Goal: Browse casually: Explore the website without a specific task or goal

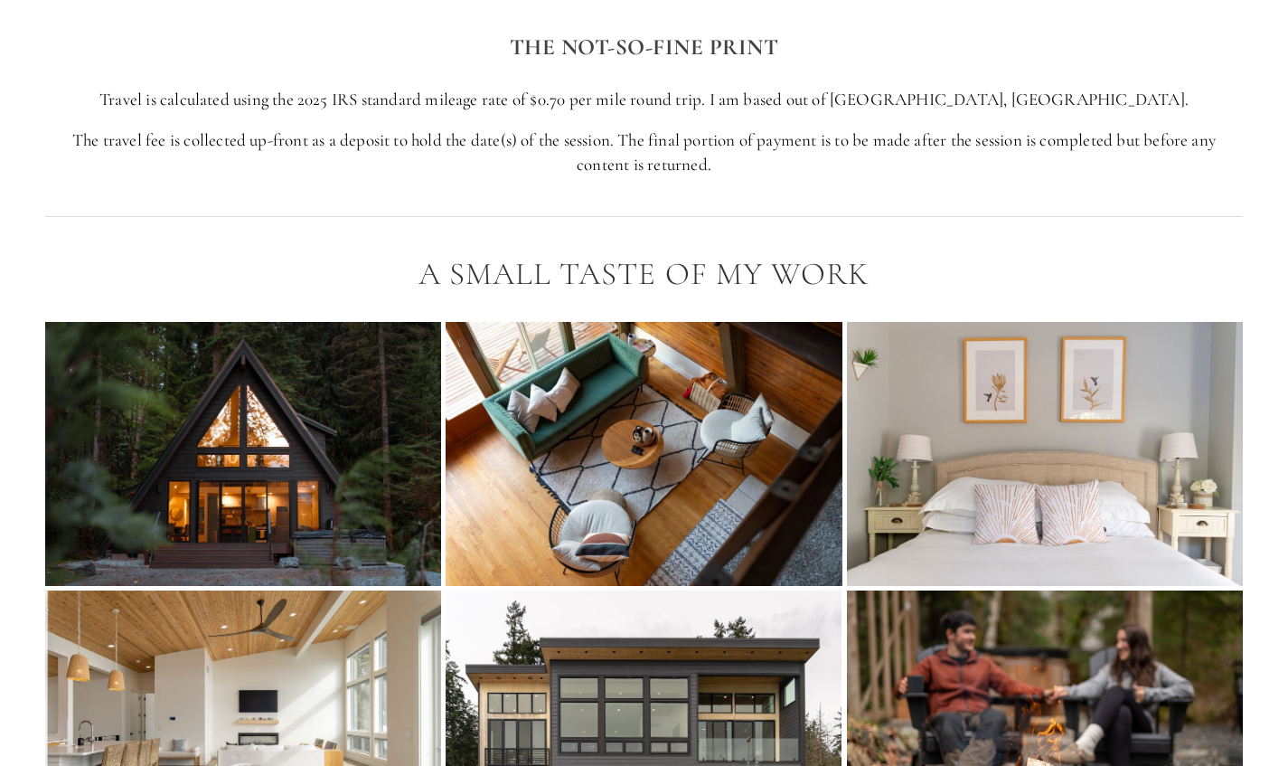
scroll to position [3084, 0]
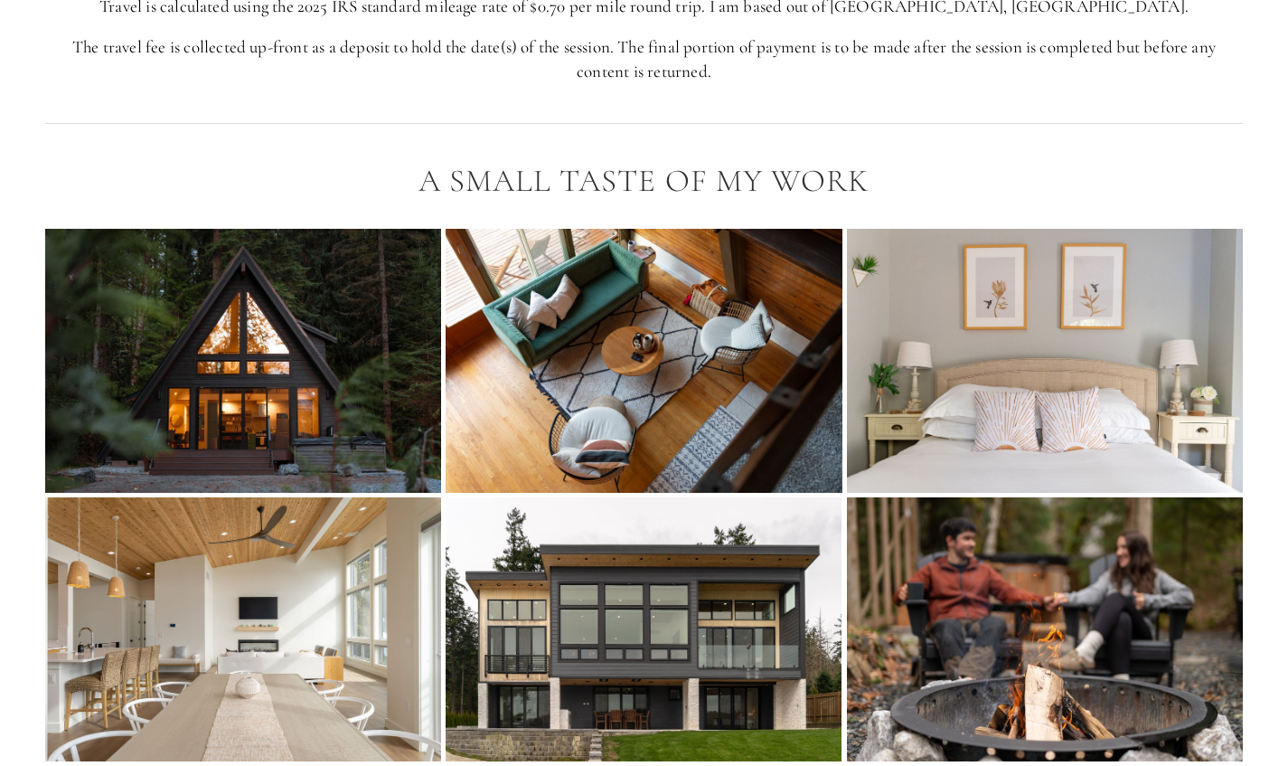
click at [138, 344] on img at bounding box center [243, 361] width 396 height 264
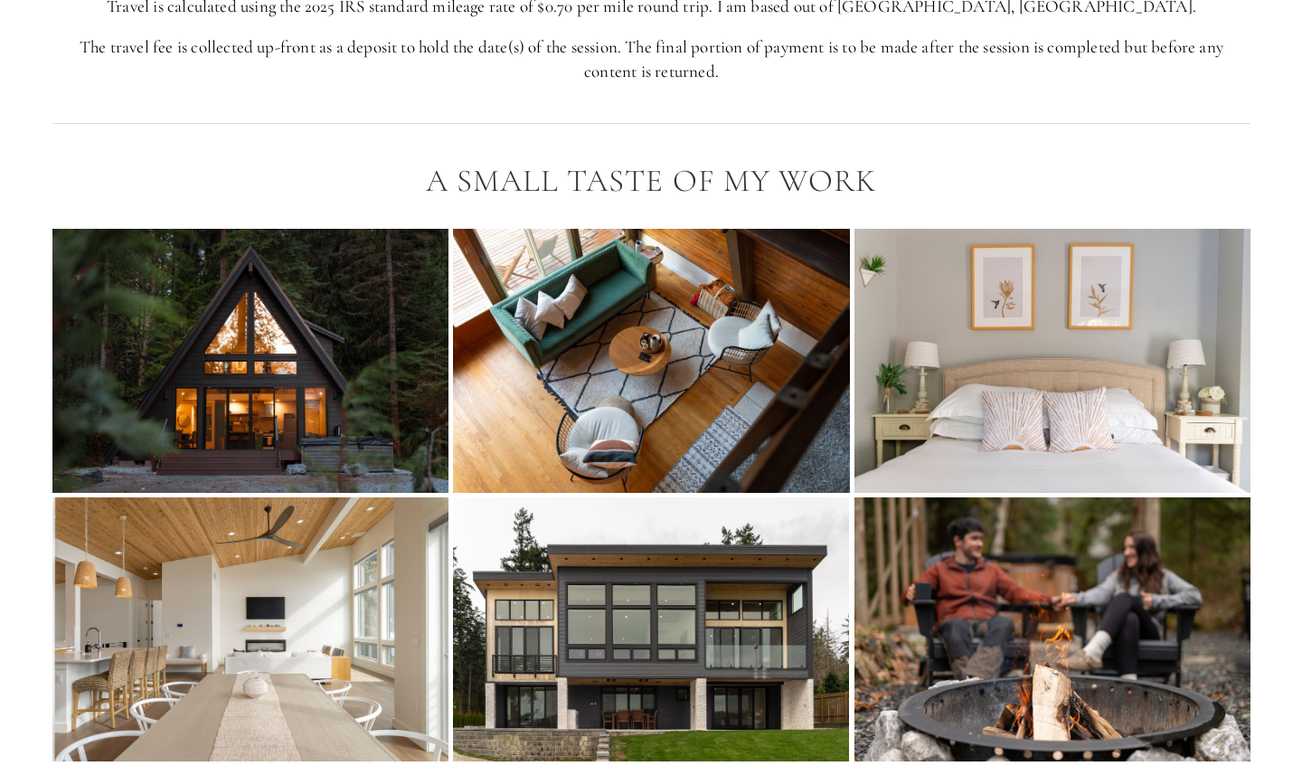
scroll to position [3098, 0]
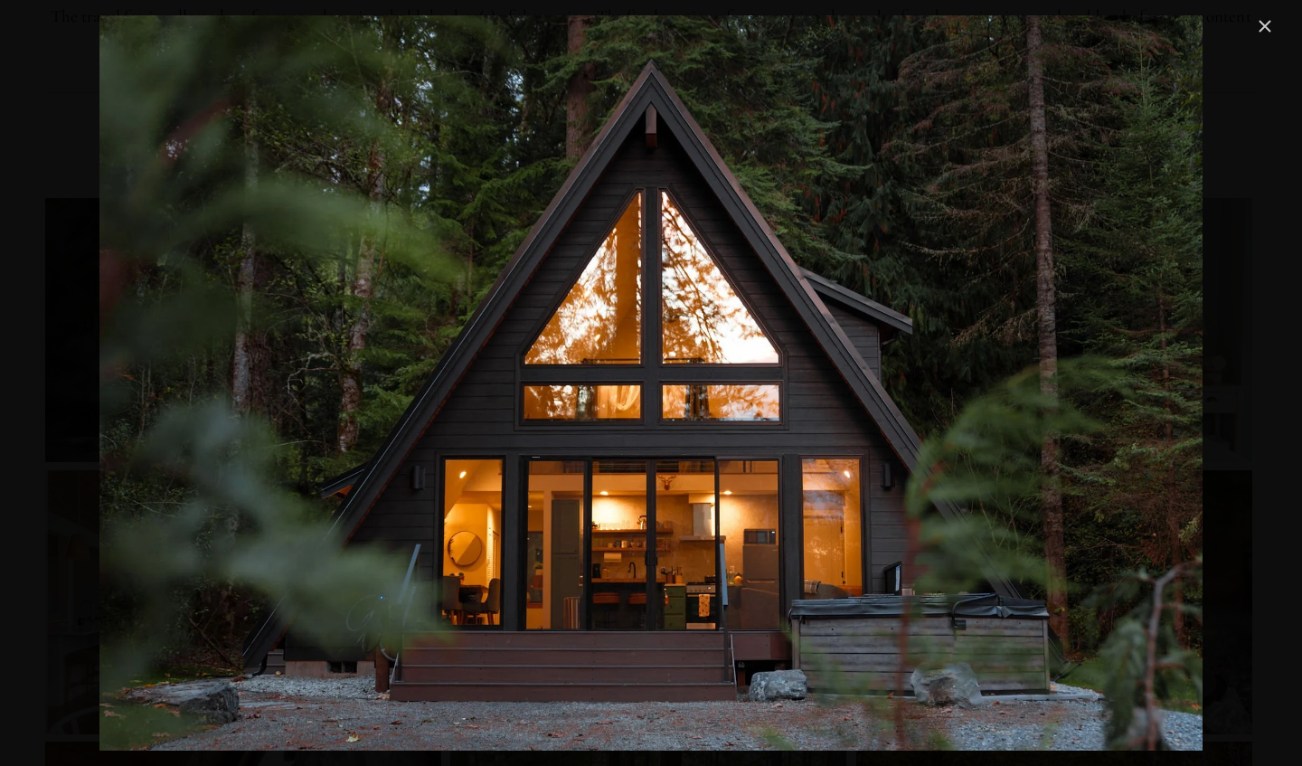
click at [1267, 34] on link "Close" at bounding box center [1265, 26] width 22 height 22
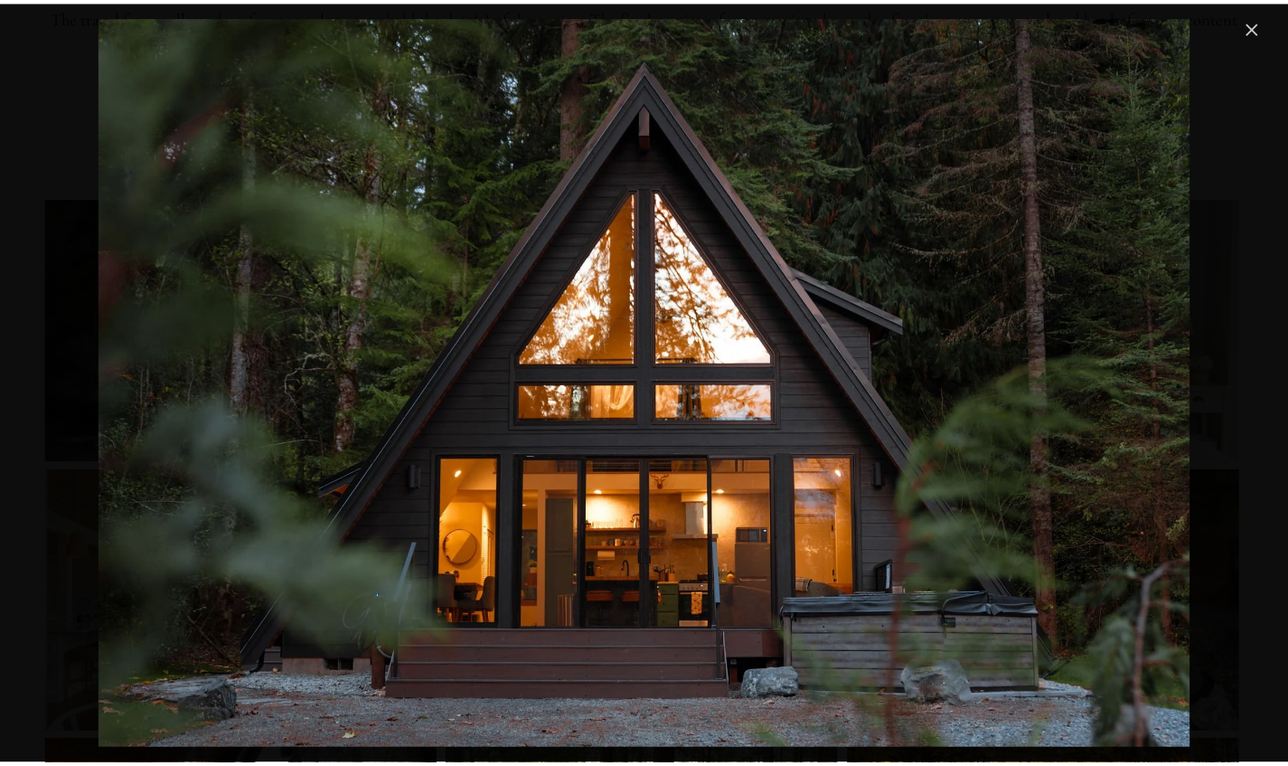
scroll to position [3084, 0]
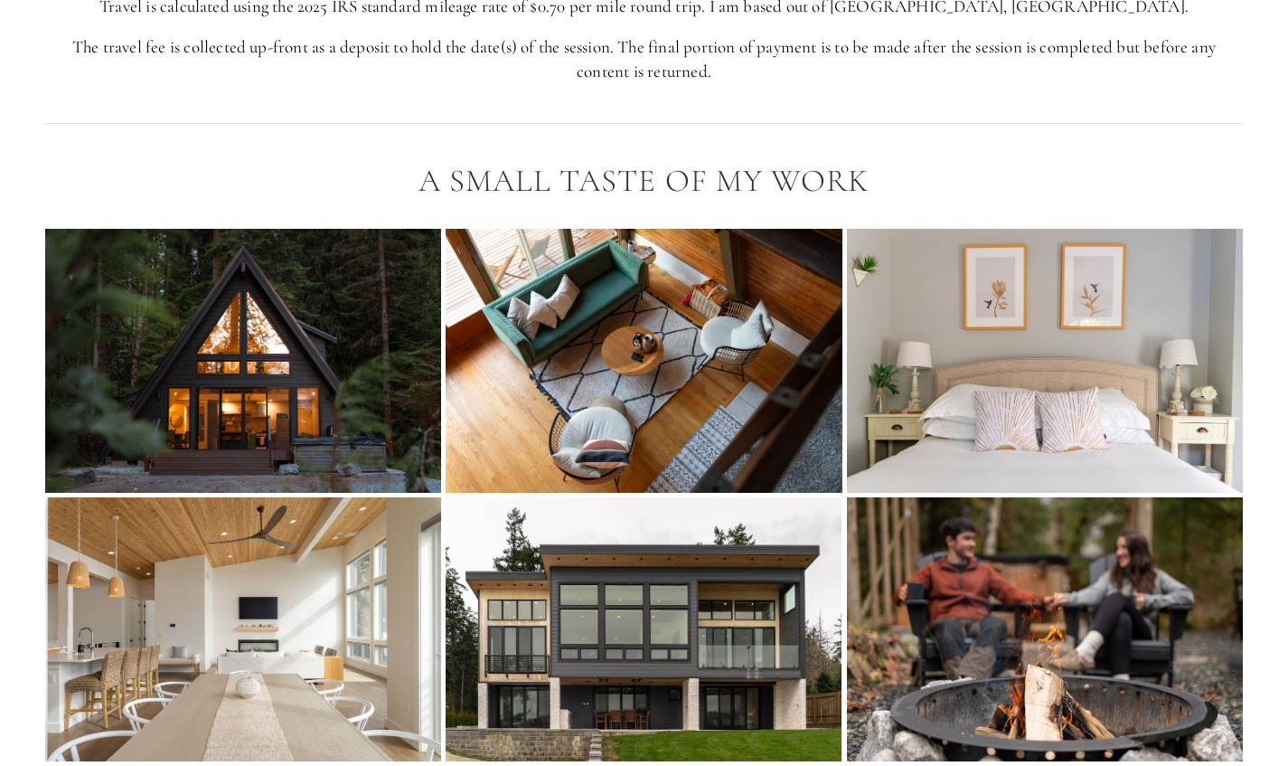
click at [569, 418] on img at bounding box center [644, 361] width 397 height 264
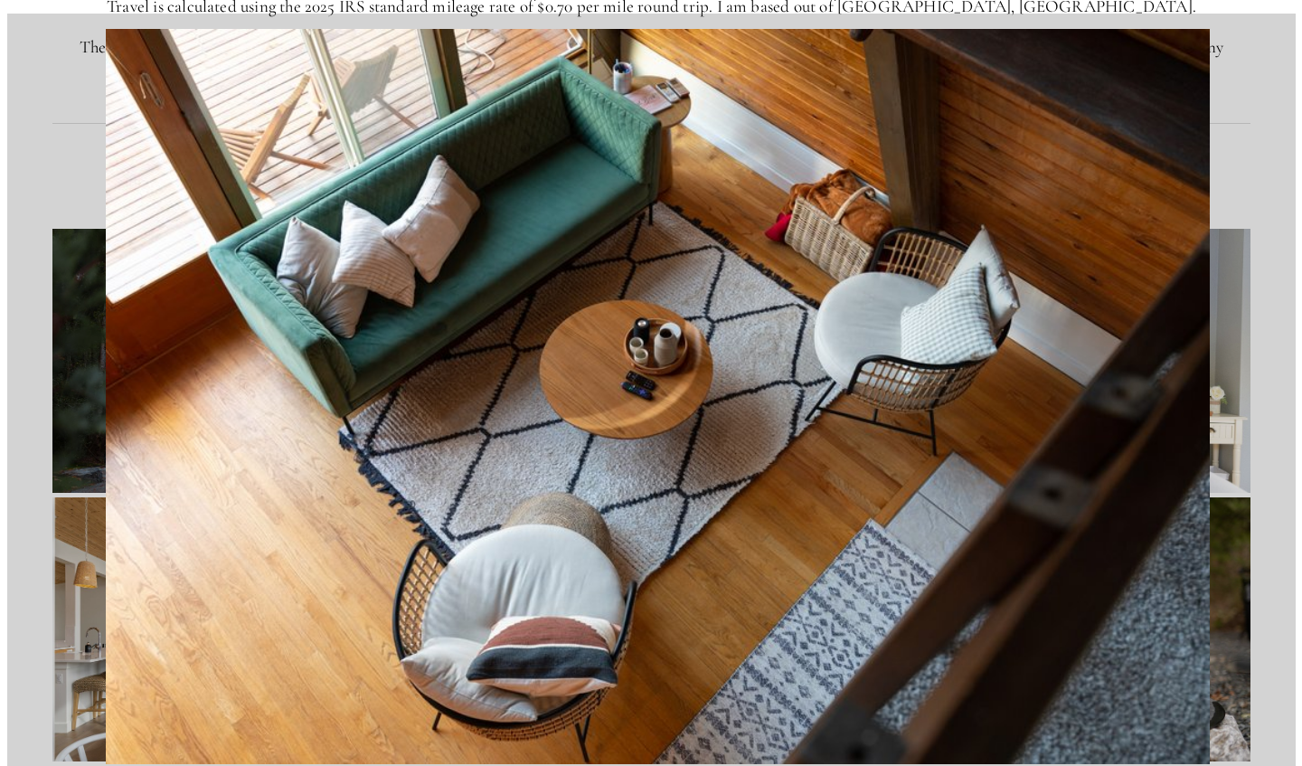
scroll to position [3098, 0]
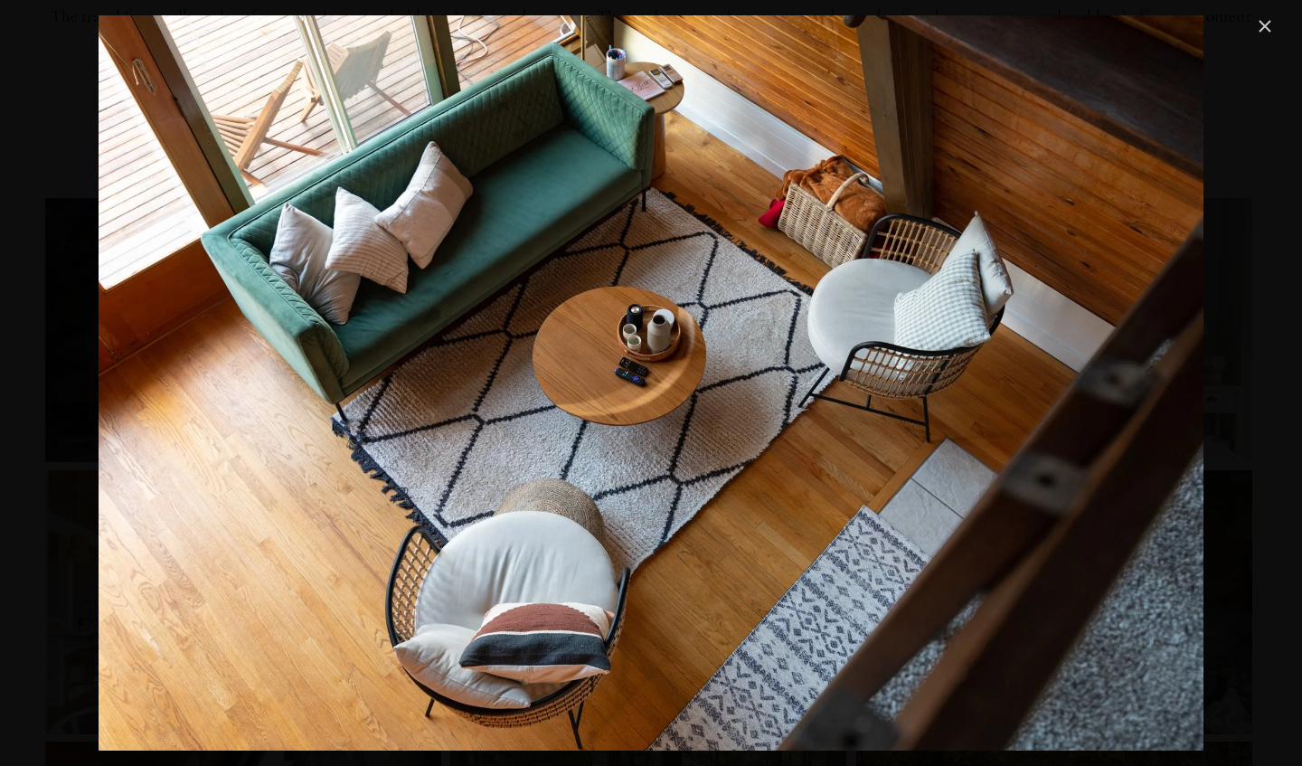
click at [1265, 37] on link "Close" at bounding box center [1265, 26] width 22 height 22
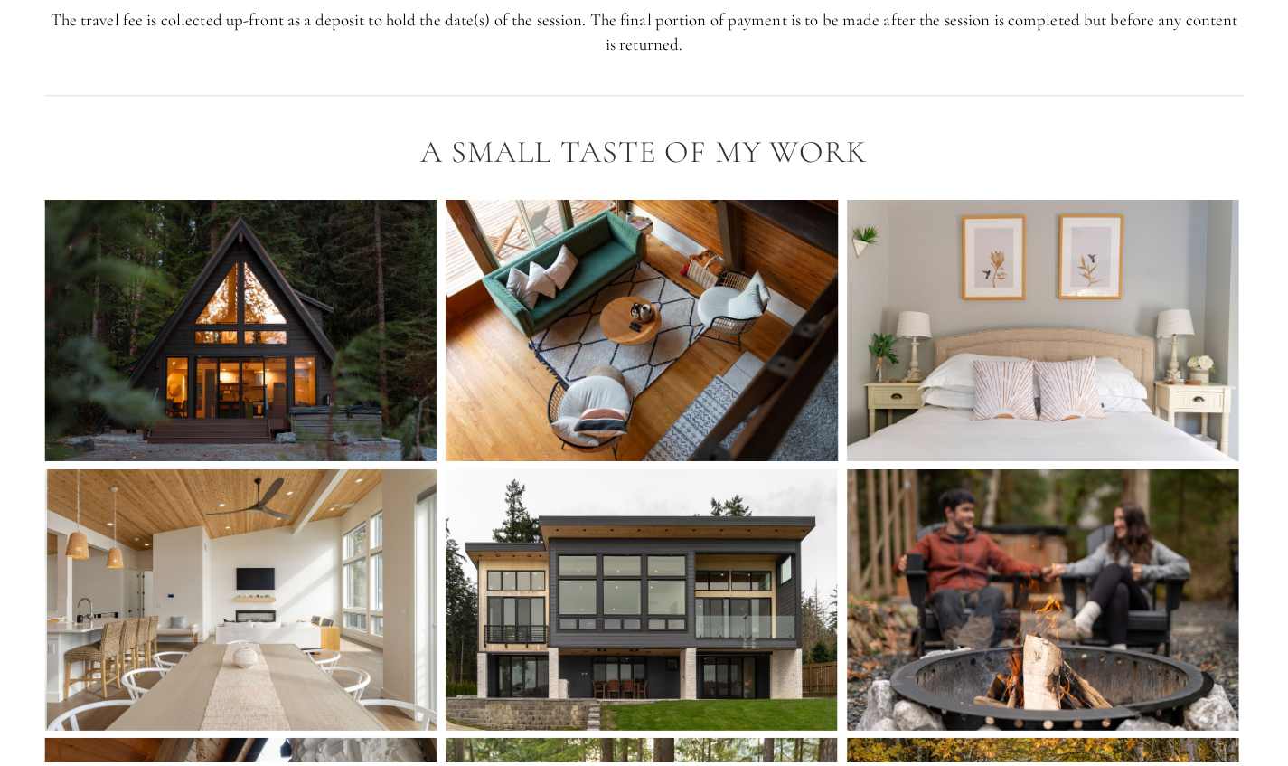
scroll to position [3084, 0]
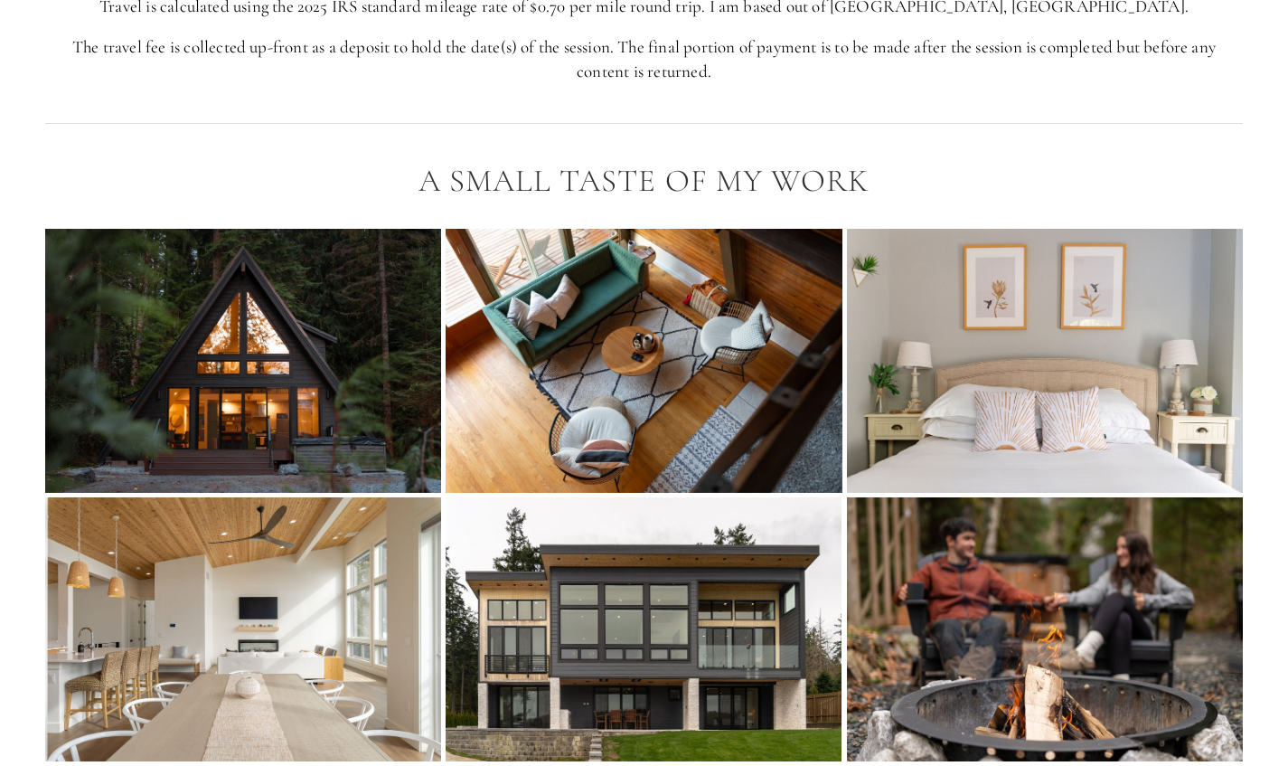
click at [1123, 398] on img at bounding box center [1044, 361] width 397 height 264
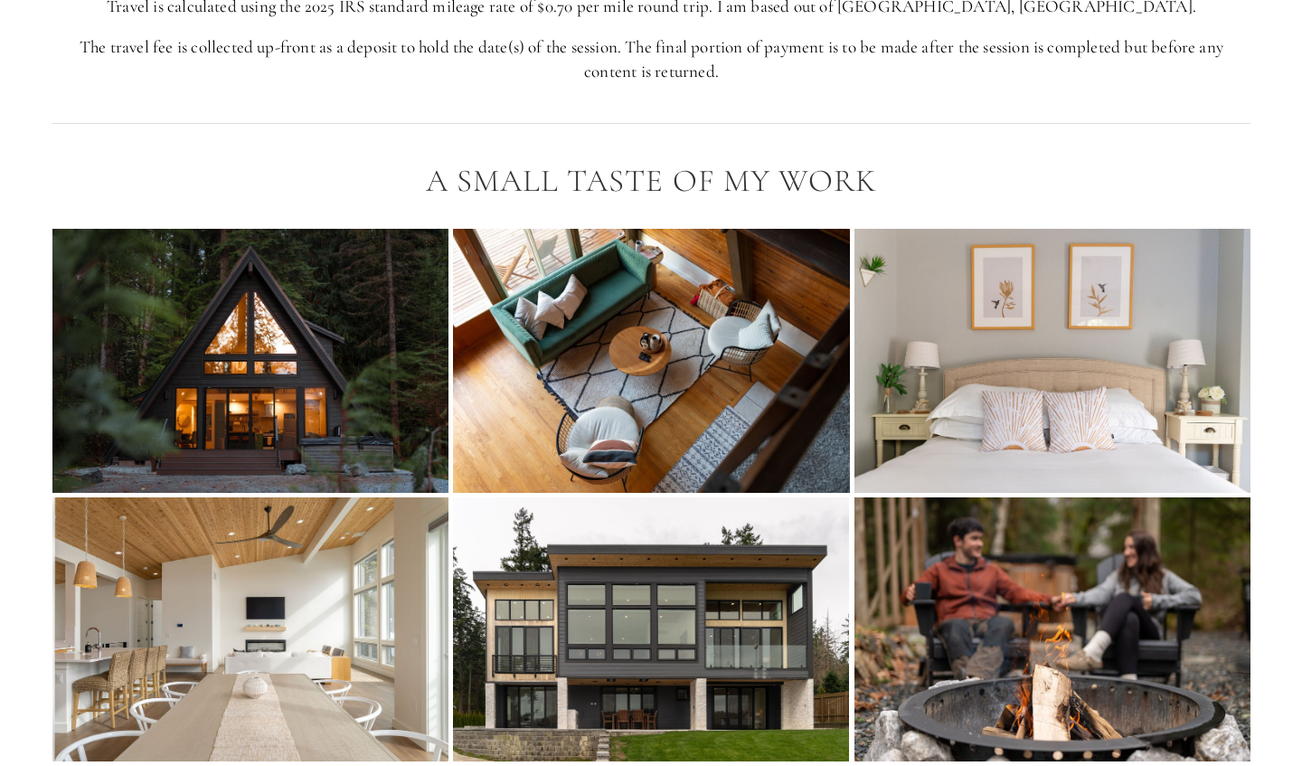
scroll to position [3098, 0]
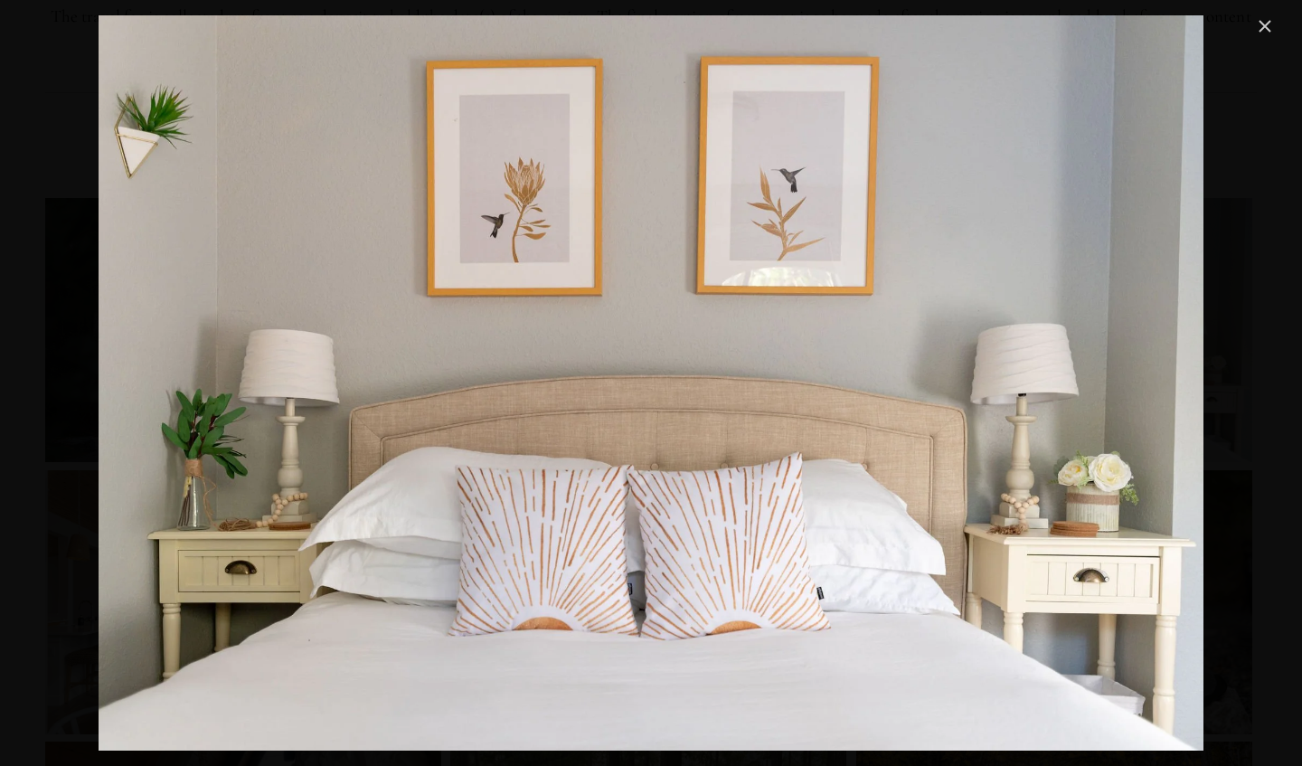
click at [1268, 35] on link "Close" at bounding box center [1265, 26] width 22 height 22
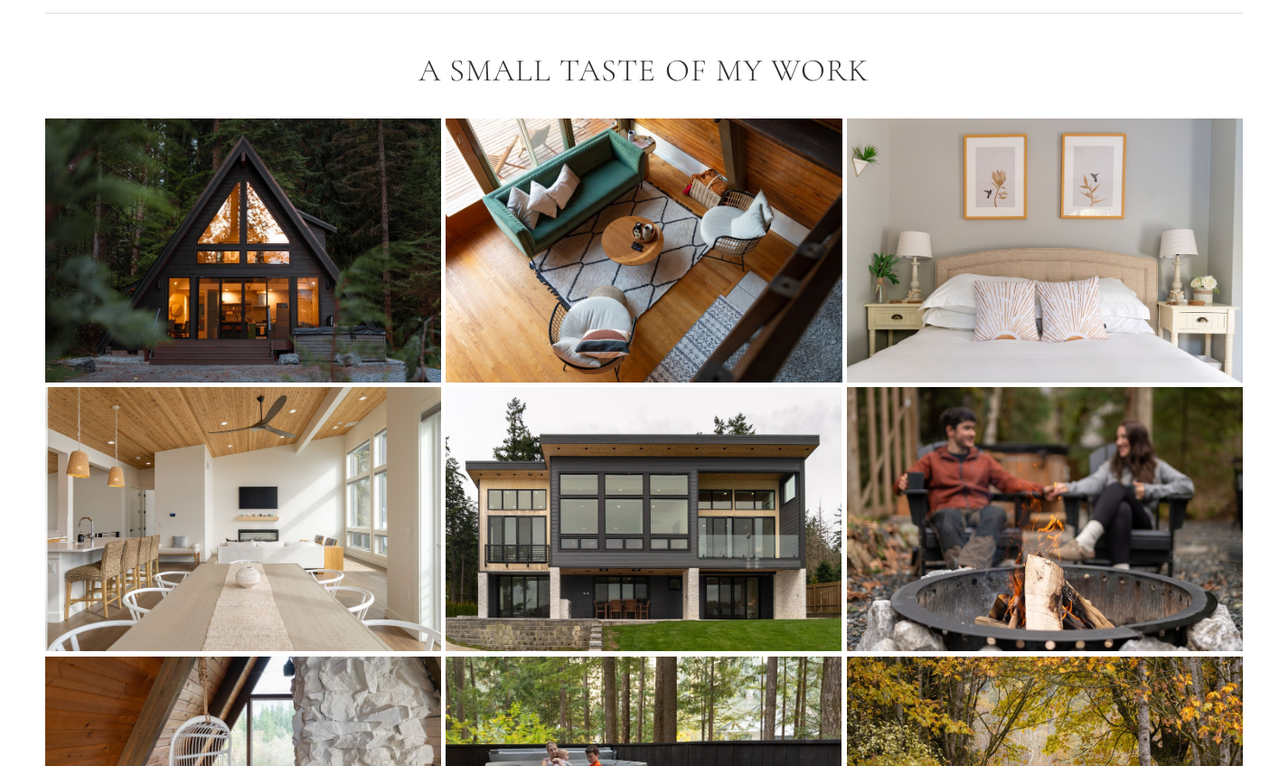
scroll to position [3190, 0]
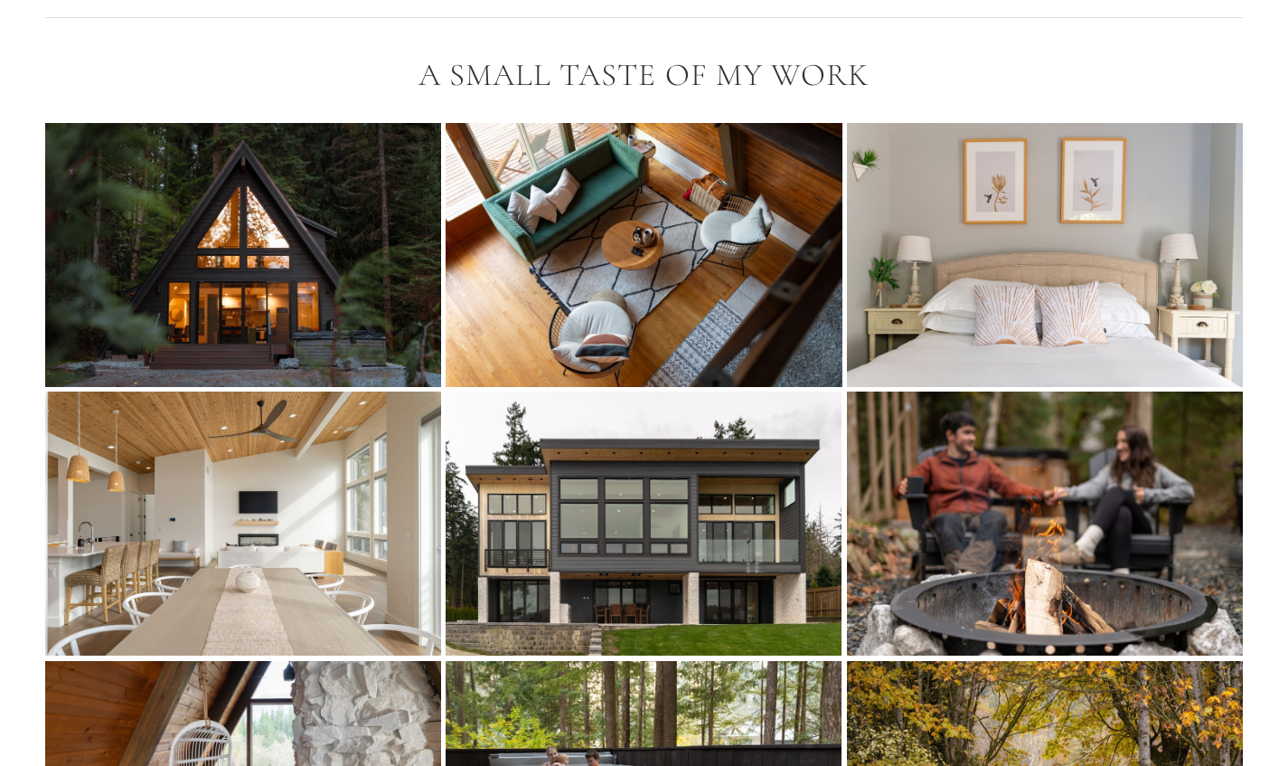
click at [750, 249] on img at bounding box center [644, 255] width 397 height 264
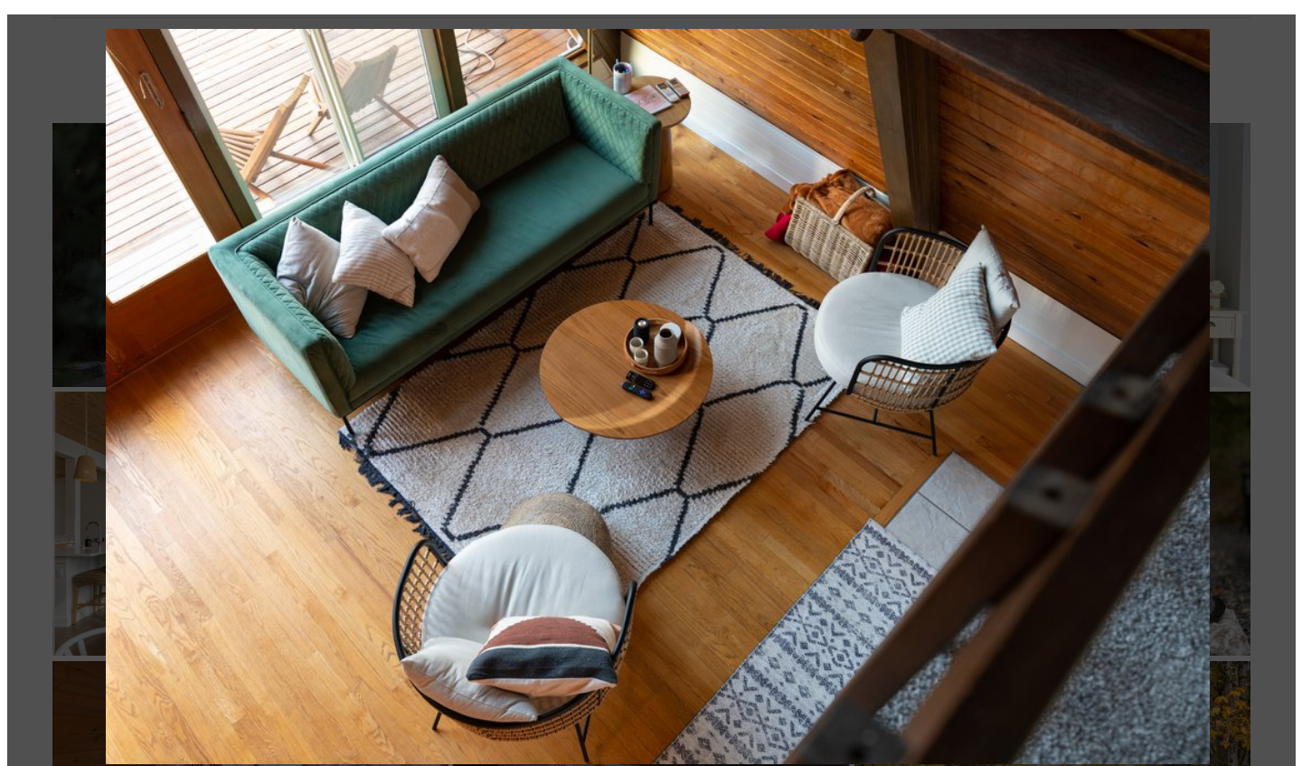
scroll to position [3203, 0]
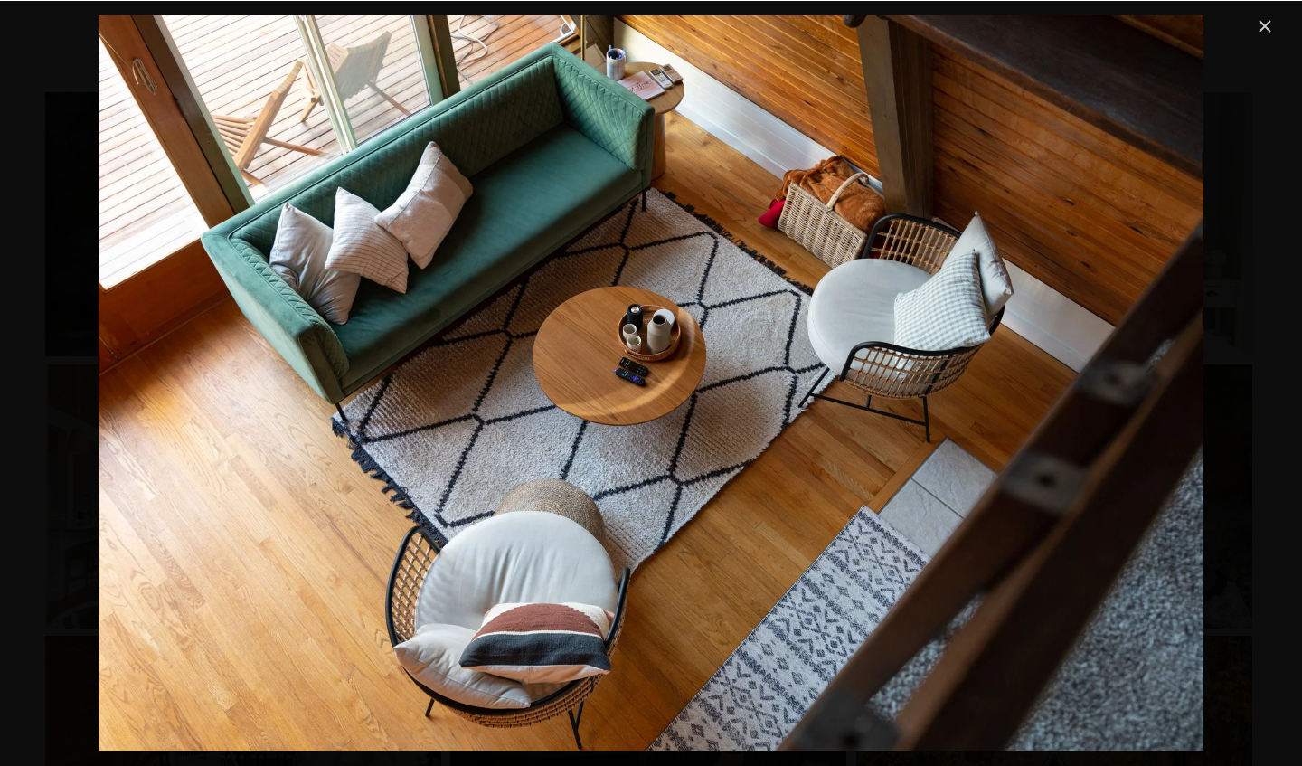
click at [1265, 34] on link "Close" at bounding box center [1265, 26] width 22 height 22
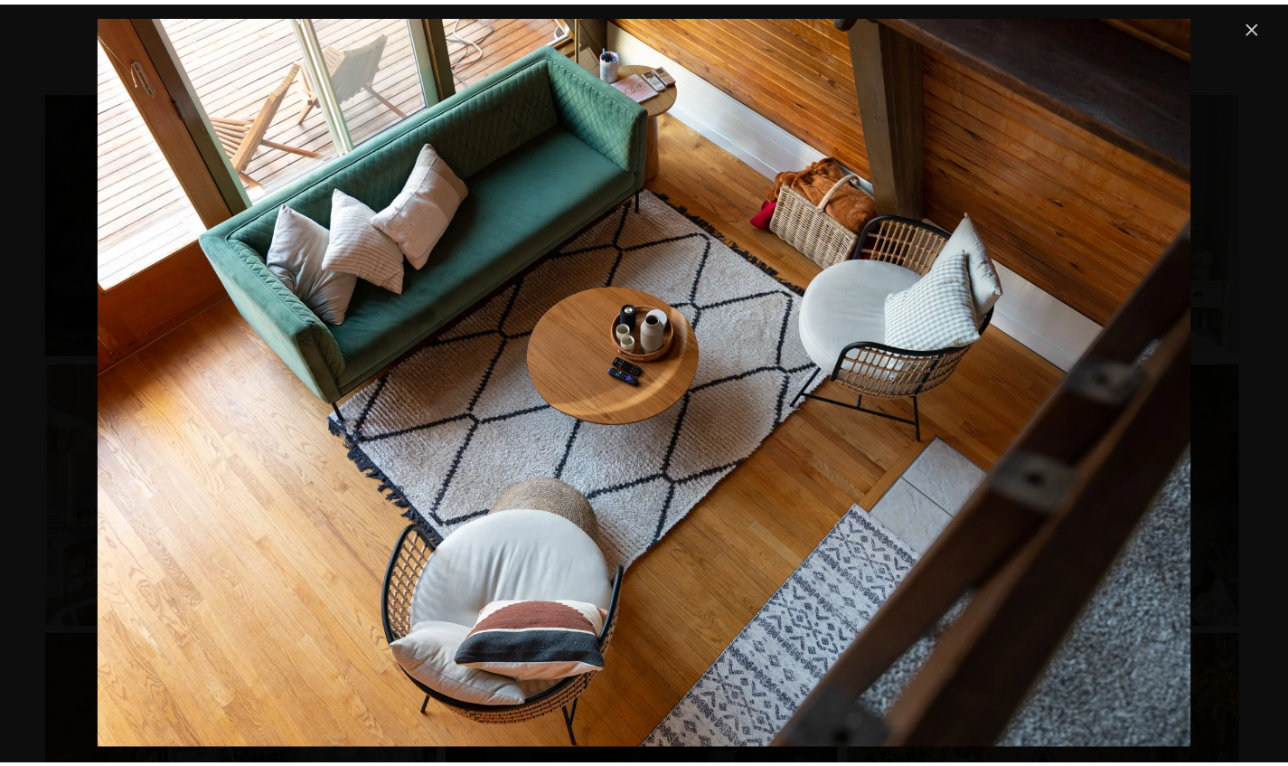
scroll to position [3190, 0]
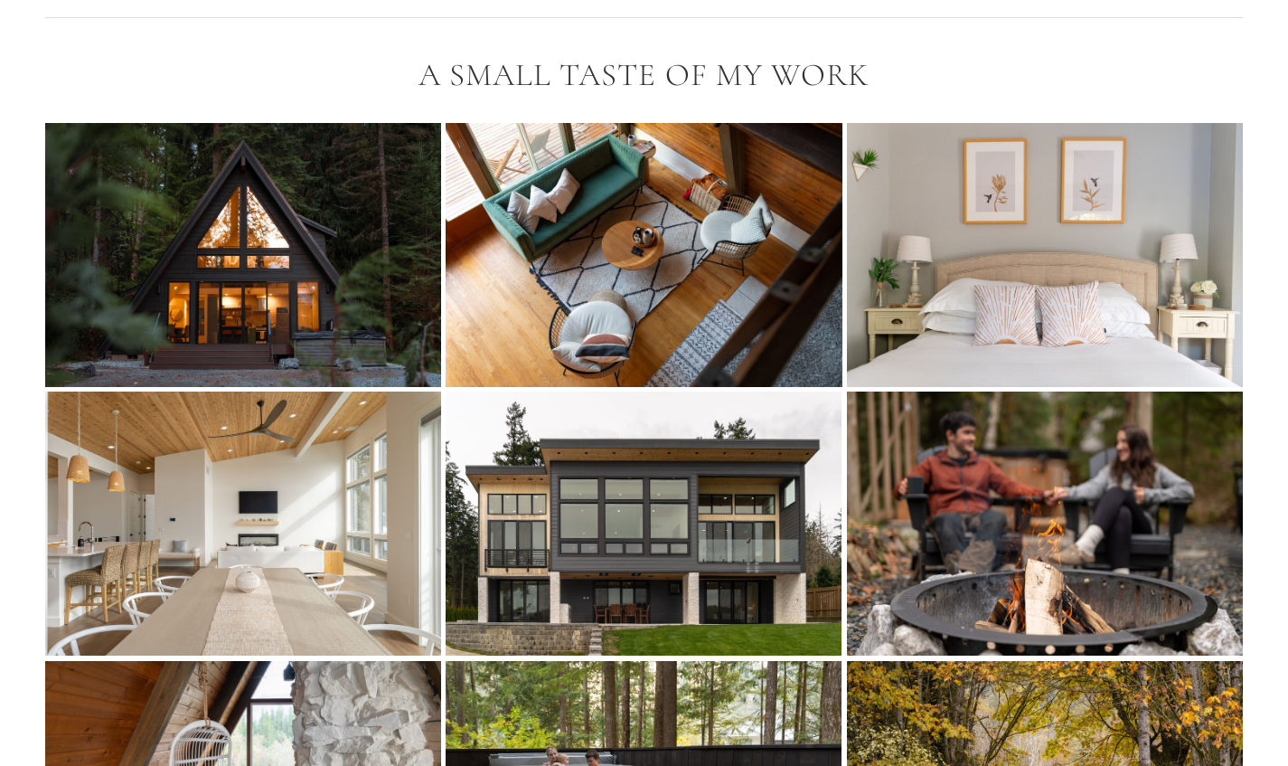
click at [912, 329] on img at bounding box center [1044, 255] width 397 height 264
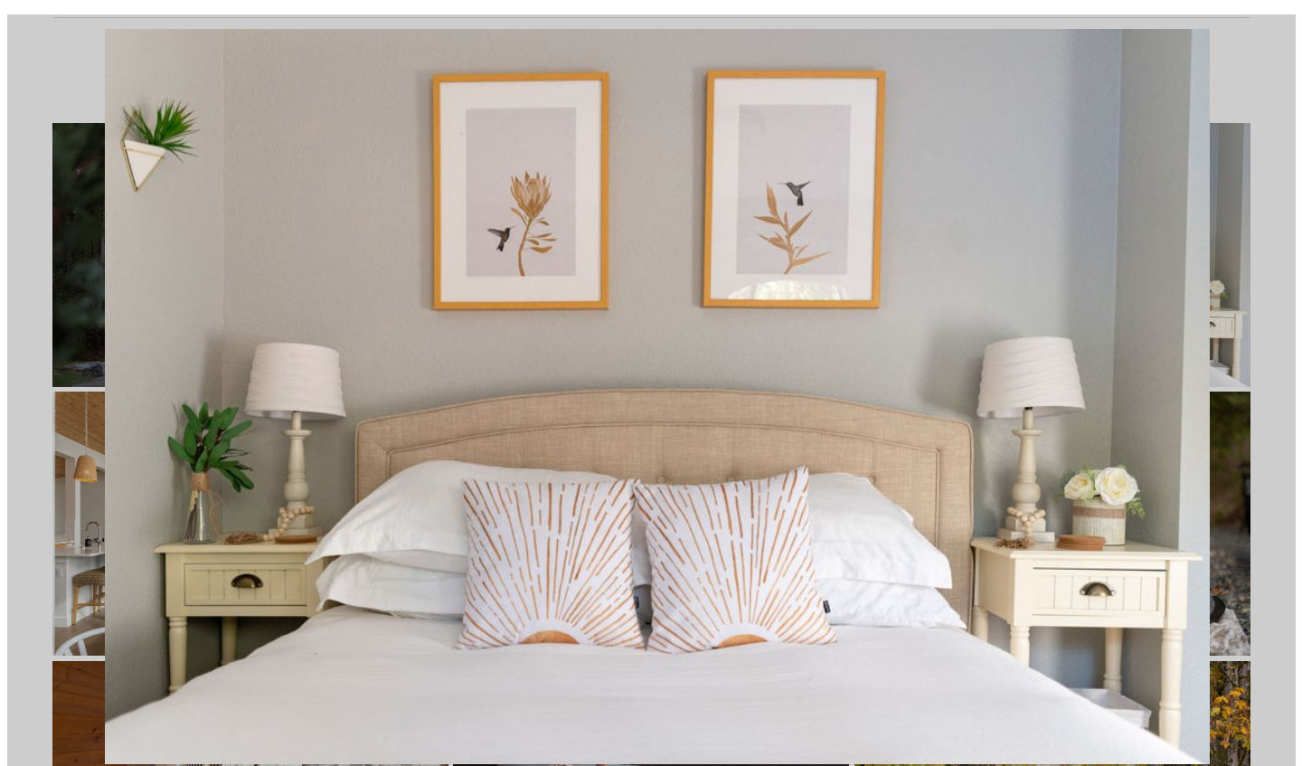
scroll to position [3203, 0]
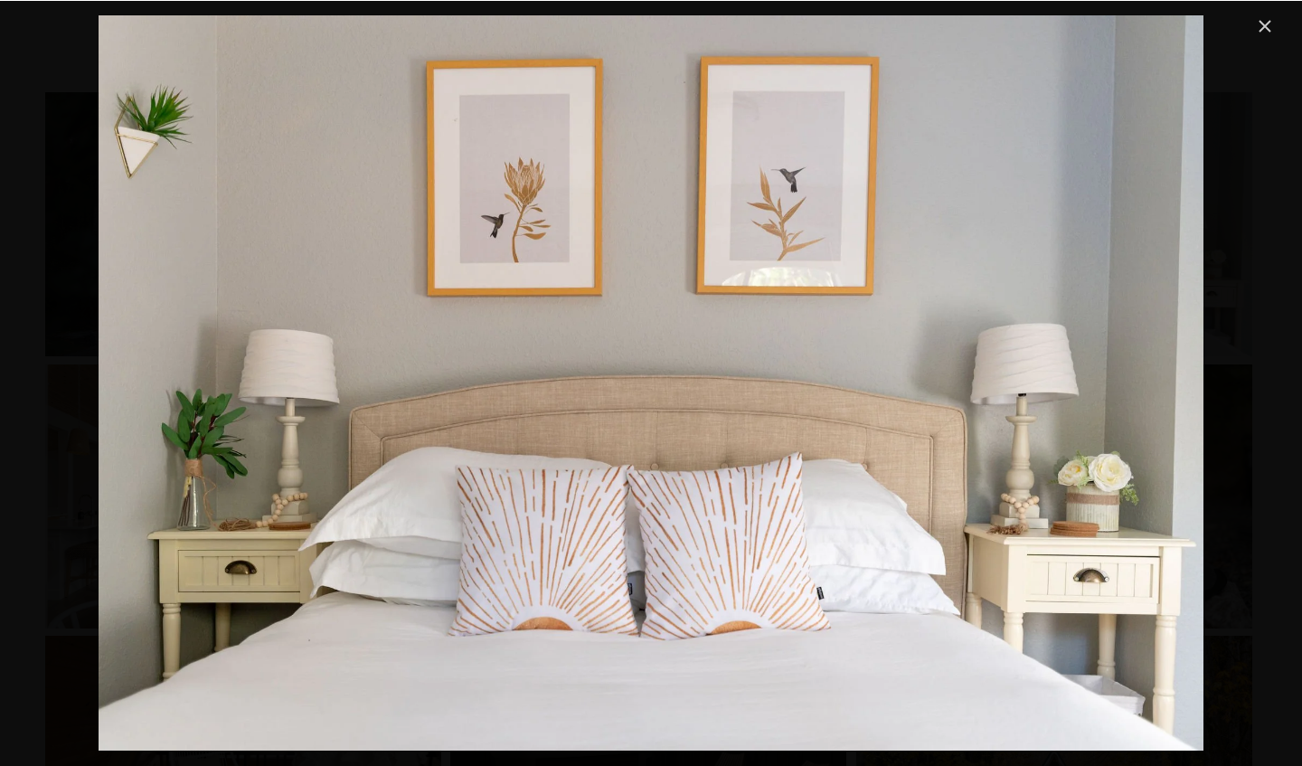
click at [1264, 27] on link "Close" at bounding box center [1265, 26] width 22 height 22
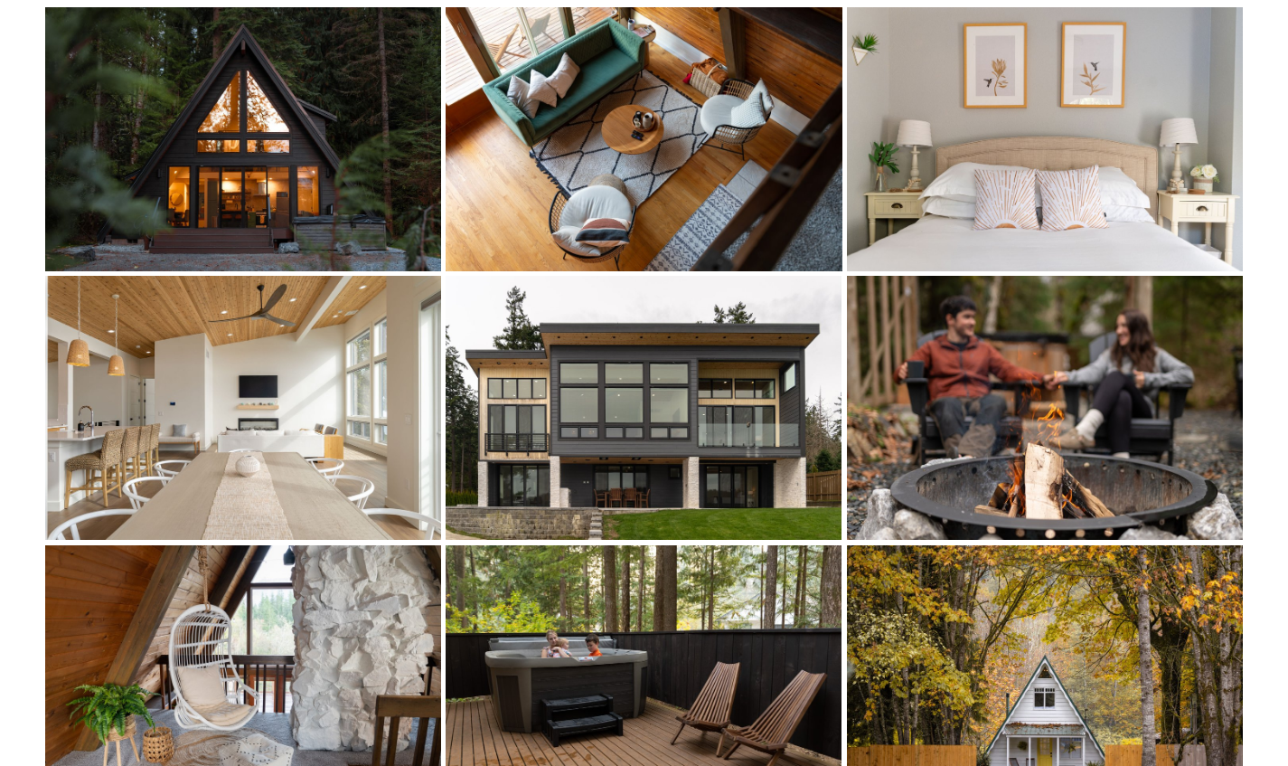
click at [248, 418] on img at bounding box center [243, 408] width 396 height 264
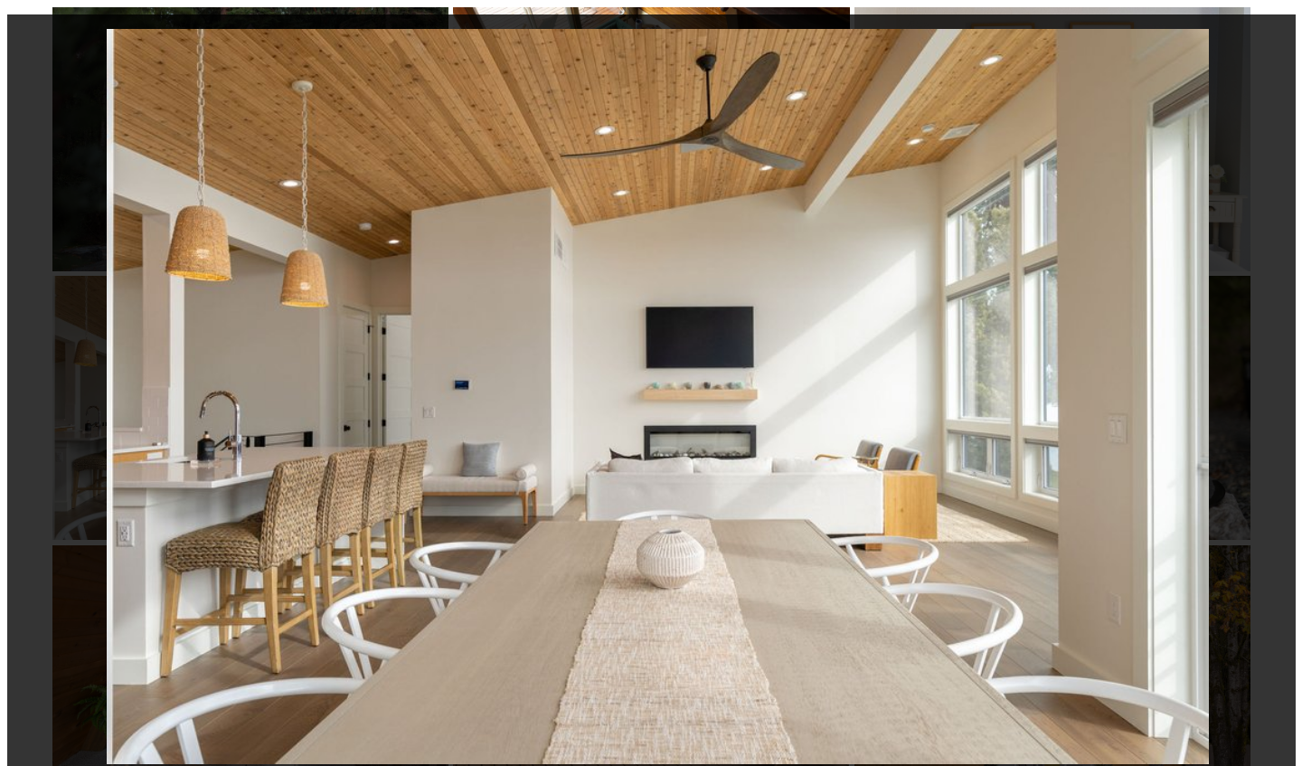
scroll to position [3319, 0]
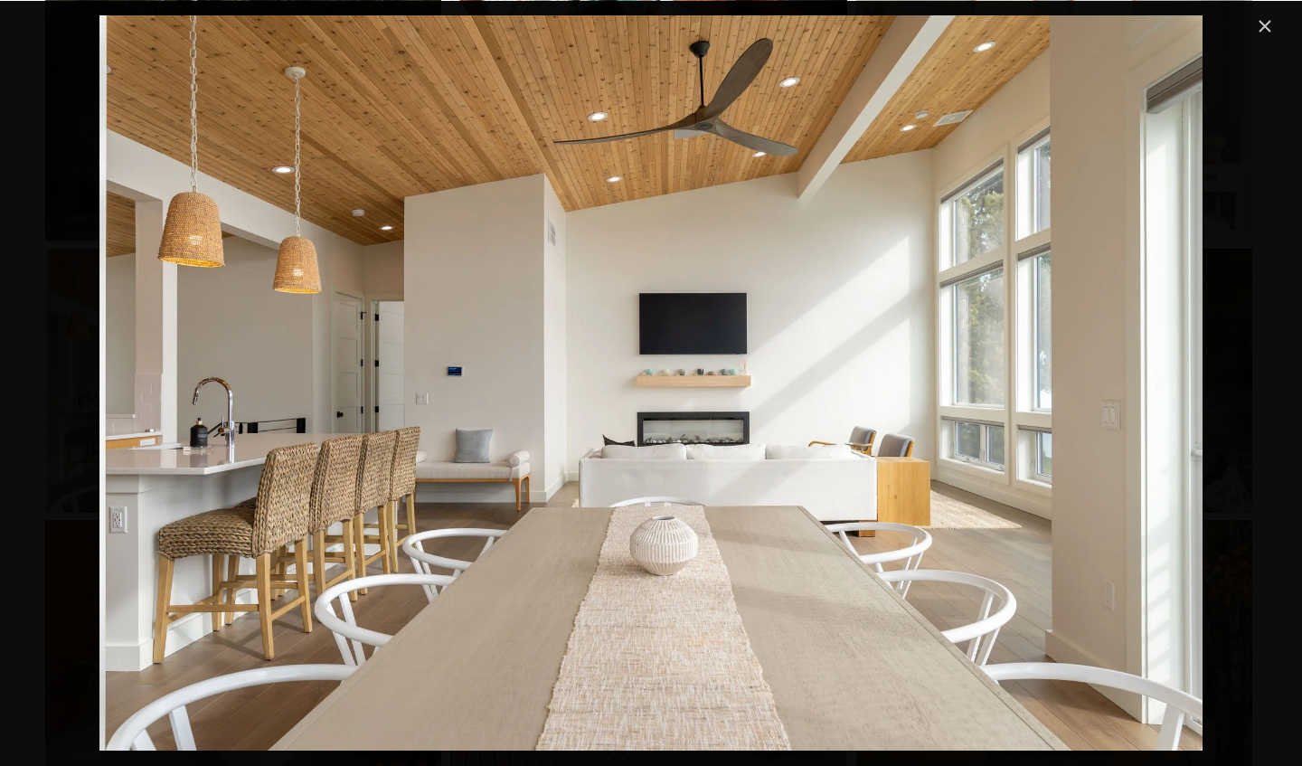
click at [152, 451] on img "Gallery" at bounding box center [650, 382] width 1103 height 735
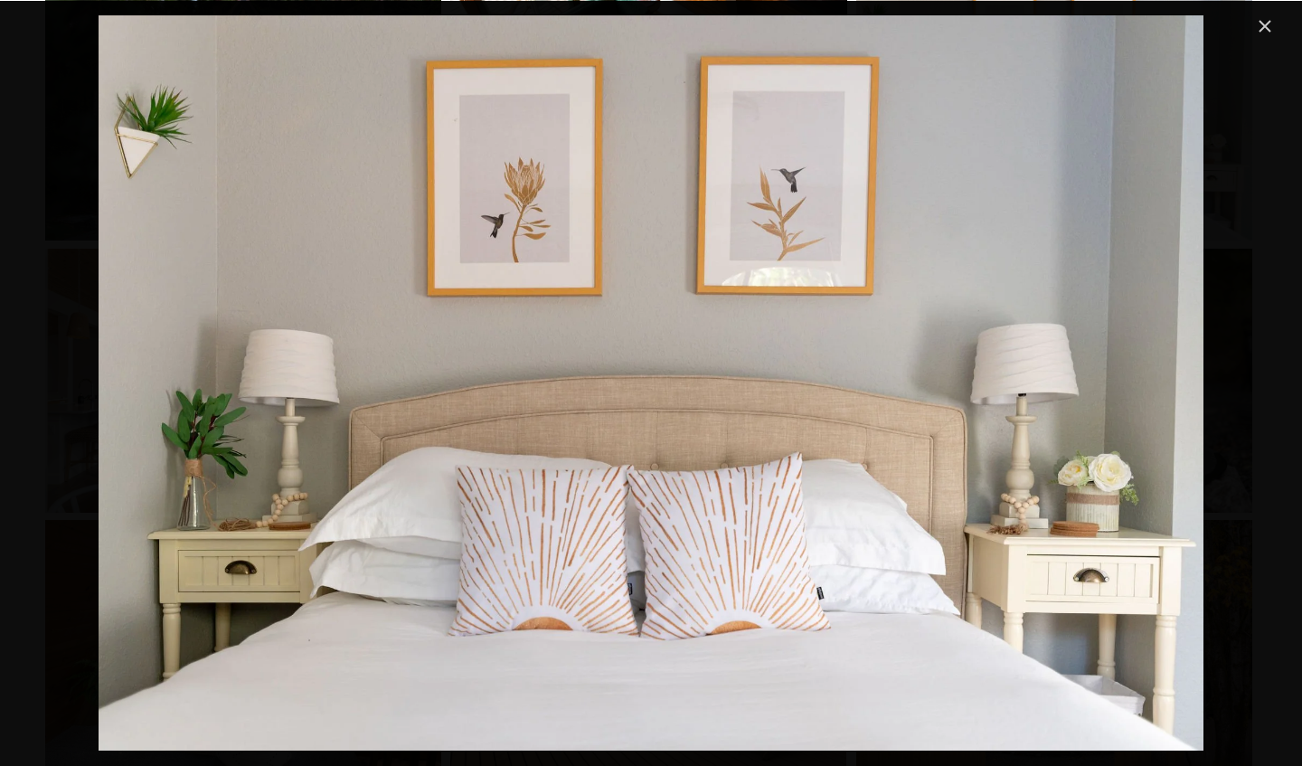
click at [160, 449] on img "Gallery" at bounding box center [651, 382] width 1105 height 735
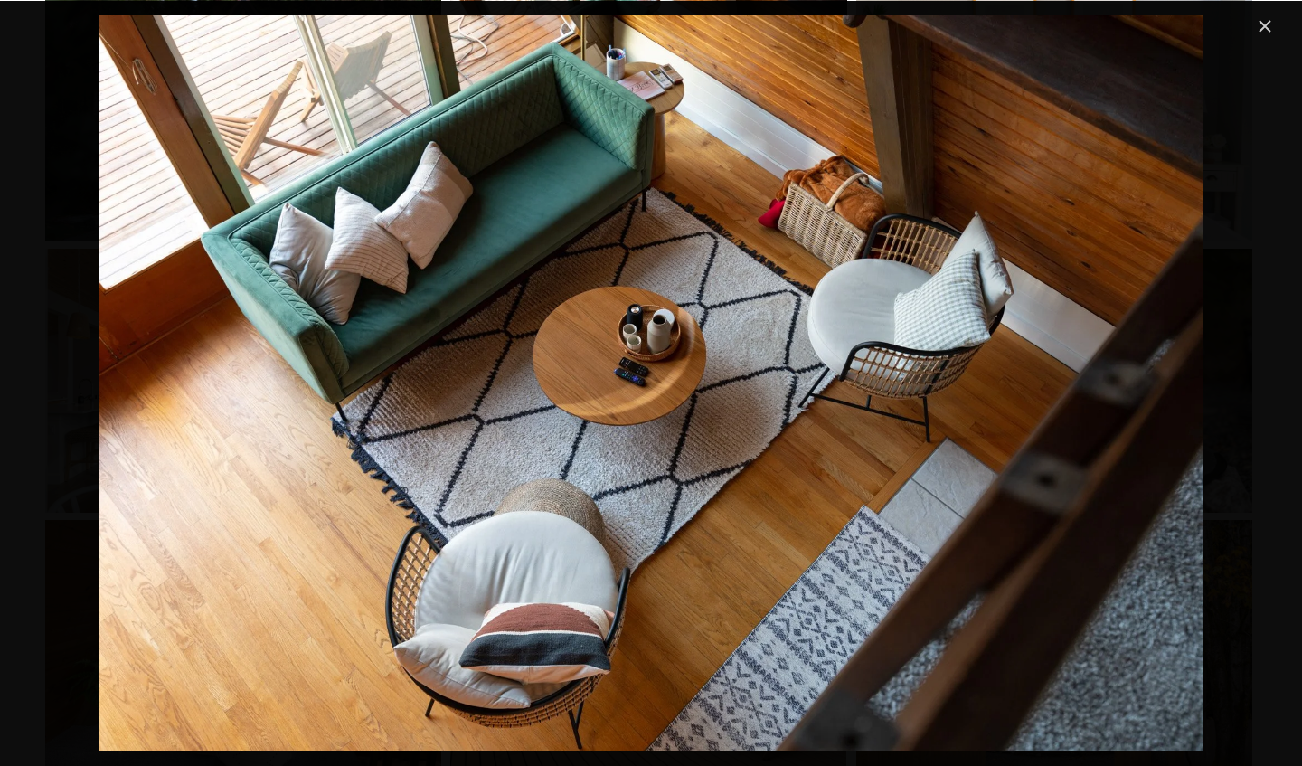
click at [1119, 162] on img "Gallery" at bounding box center [651, 382] width 1105 height 735
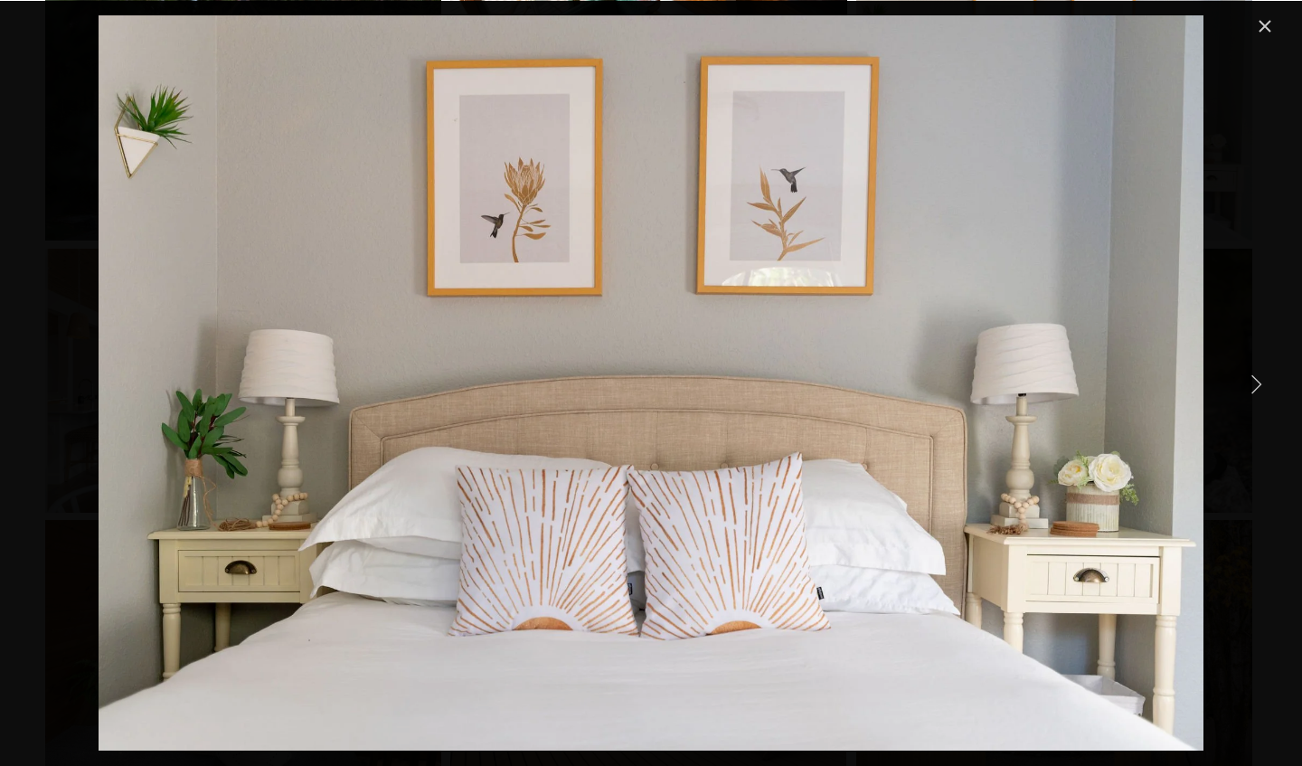
click at [1159, 150] on img "Gallery" at bounding box center [651, 382] width 1105 height 735
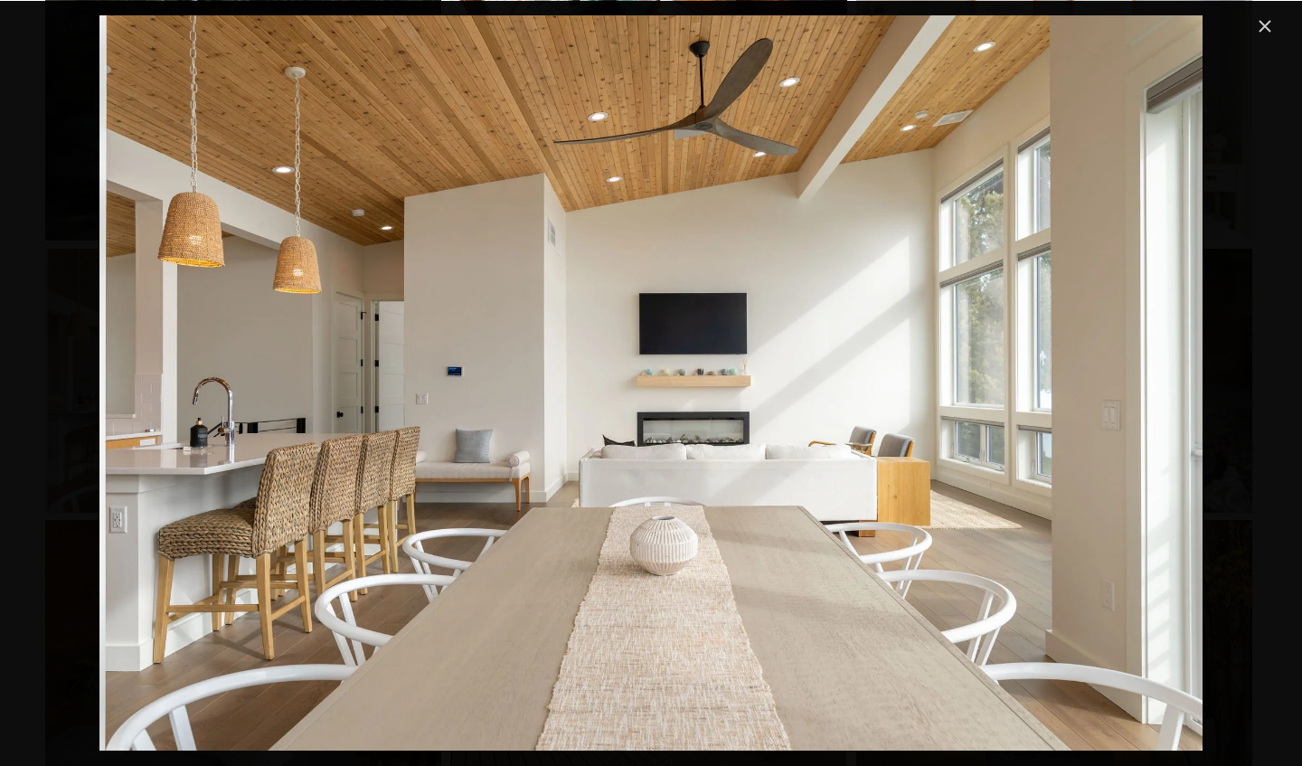
click at [1240, 227] on div "Gallery" at bounding box center [650, 382] width 1249 height 735
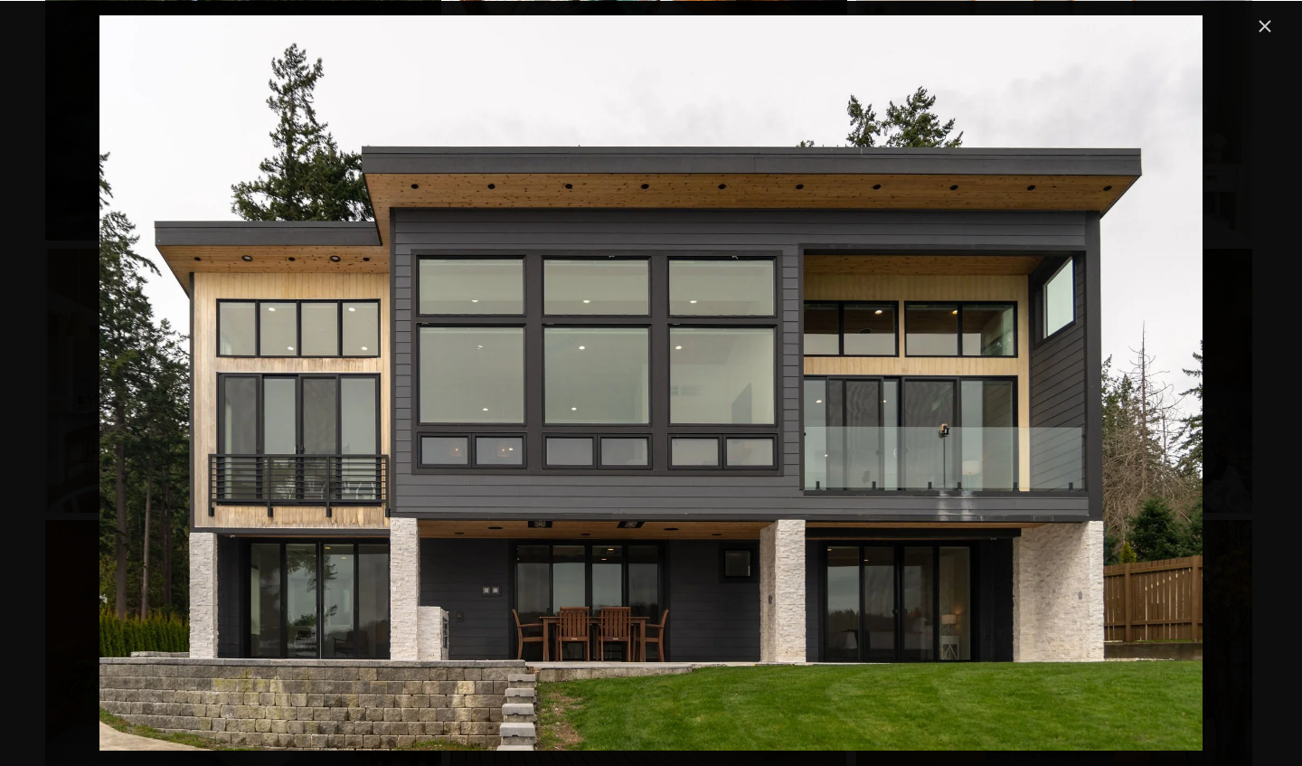
click at [58, 445] on div "Gallery" at bounding box center [650, 382] width 1249 height 735
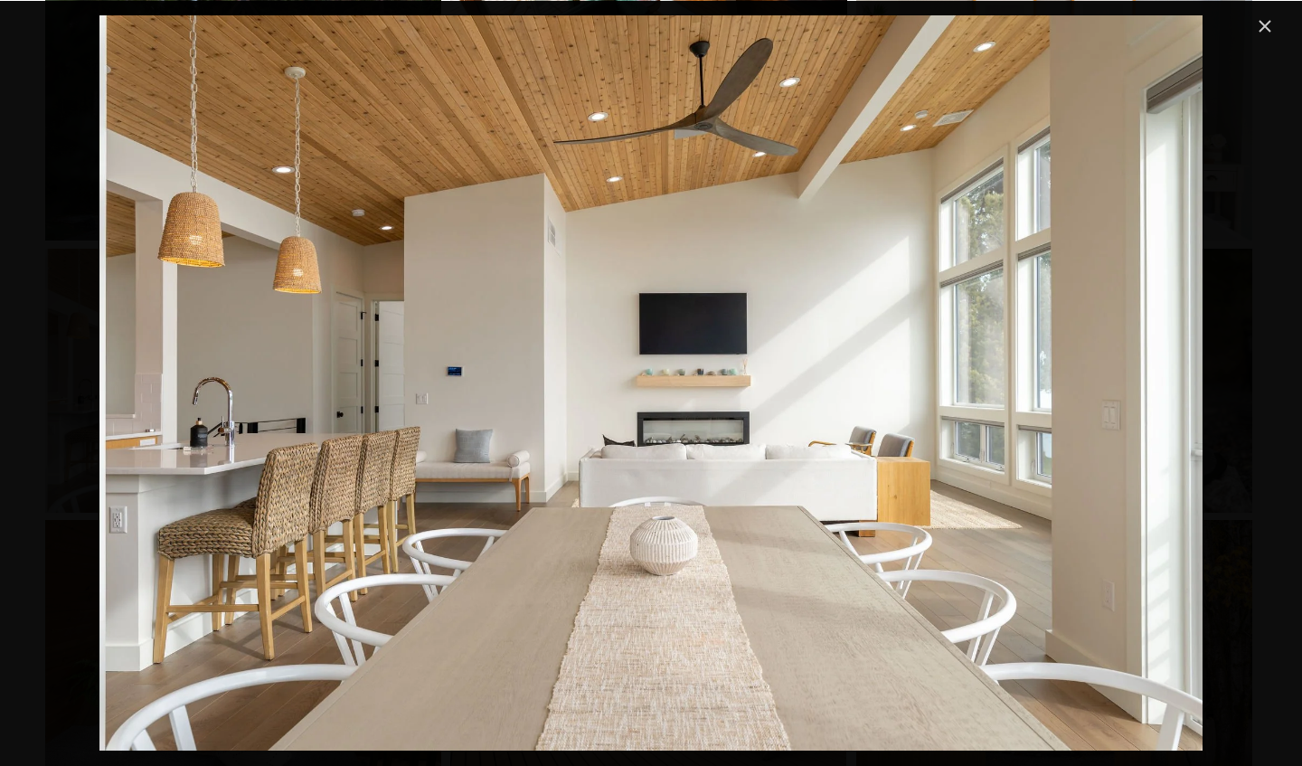
click at [1256, 342] on div "Gallery" at bounding box center [650, 382] width 1249 height 735
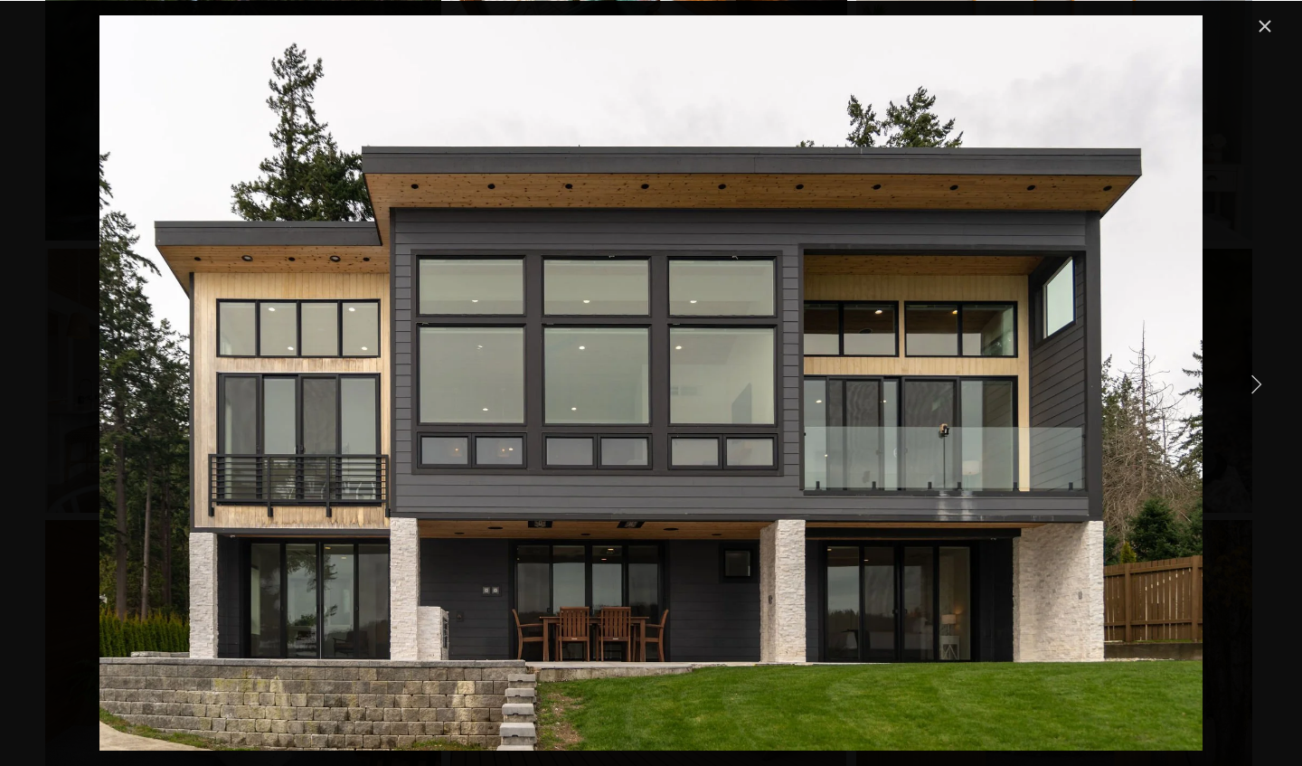
click at [1257, 384] on link "Next Item" at bounding box center [1256, 383] width 40 height 40
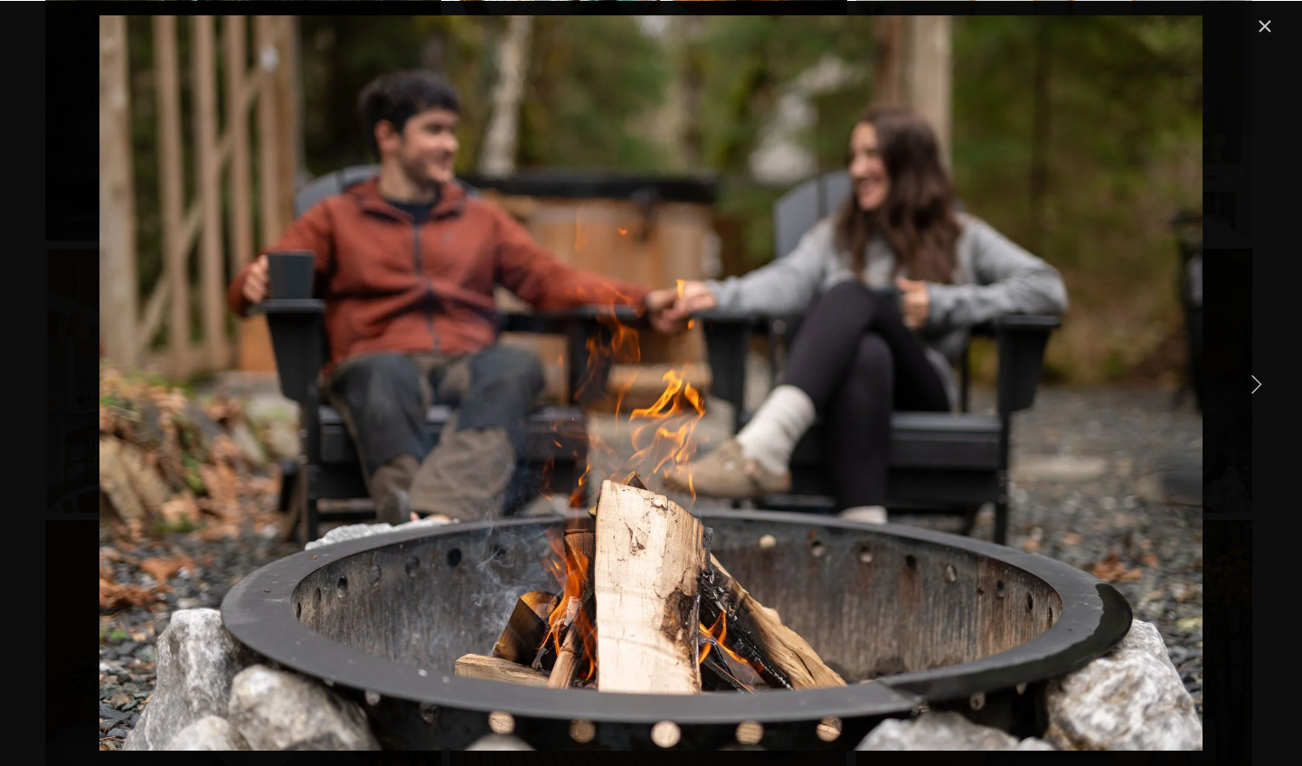
click at [1263, 375] on link "Next Item" at bounding box center [1256, 383] width 40 height 40
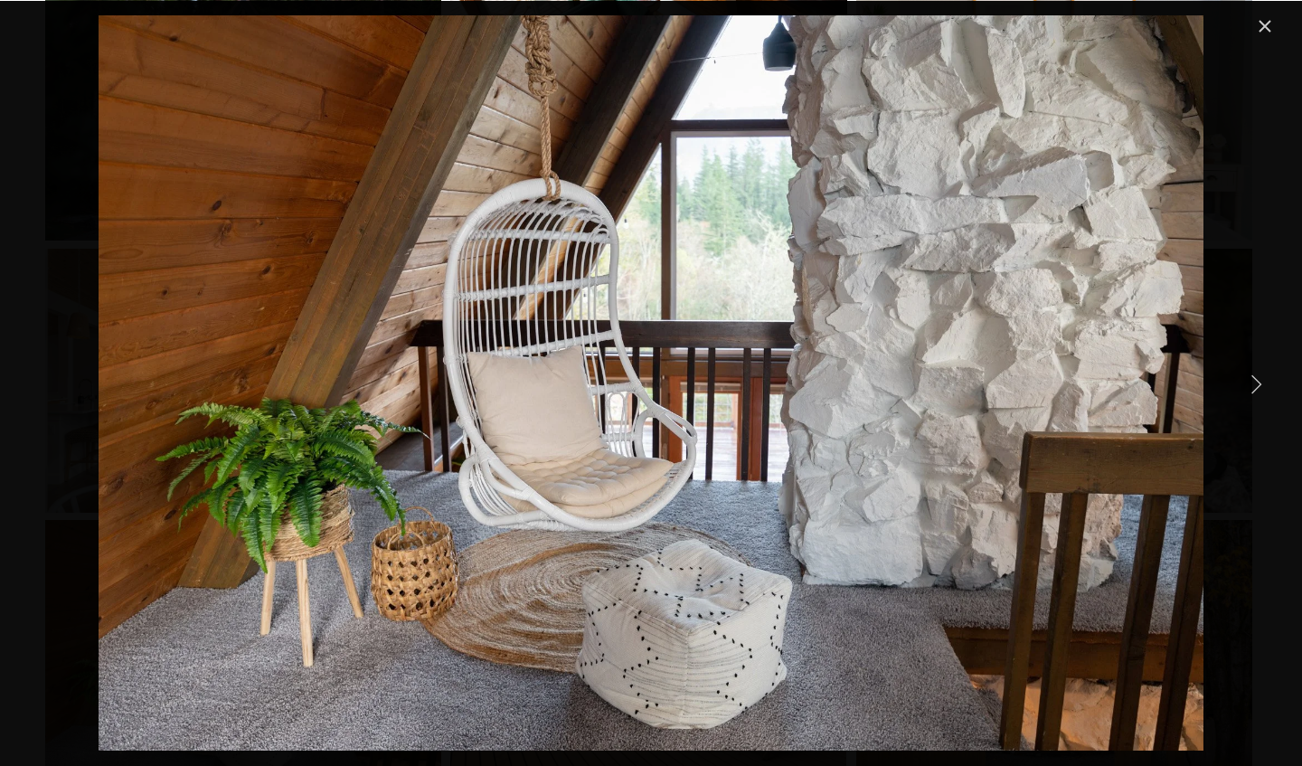
click at [1249, 377] on link "Next Item" at bounding box center [1256, 383] width 40 height 40
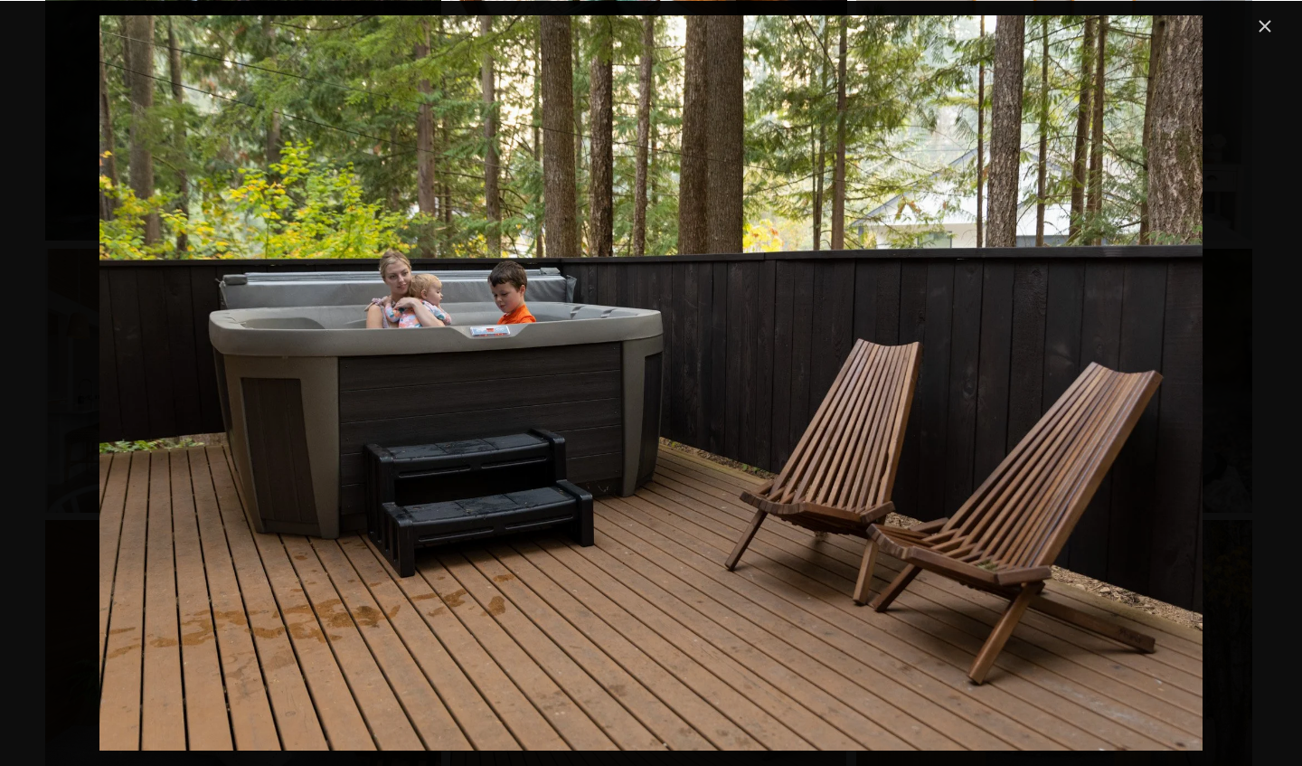
click at [42, 361] on div "Gallery" at bounding box center [650, 382] width 1249 height 735
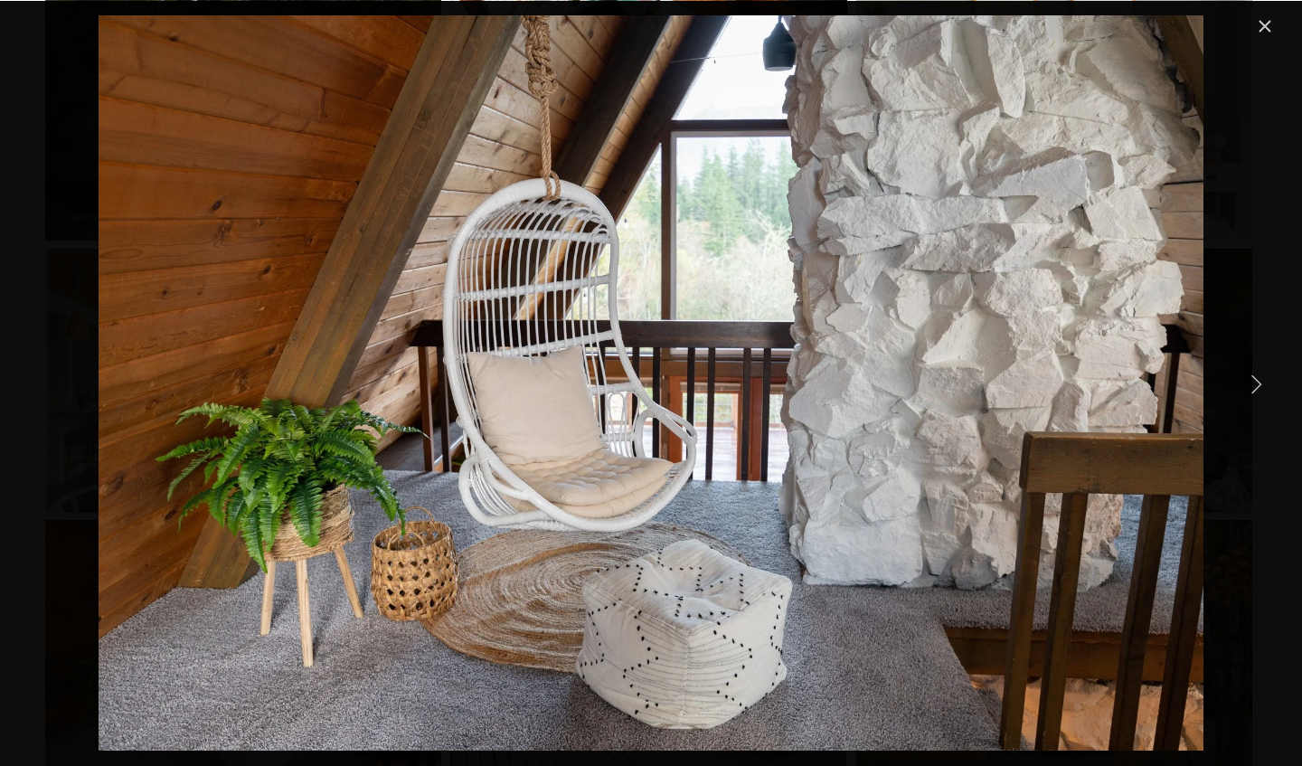
click at [1252, 381] on link "Next Item" at bounding box center [1256, 383] width 40 height 40
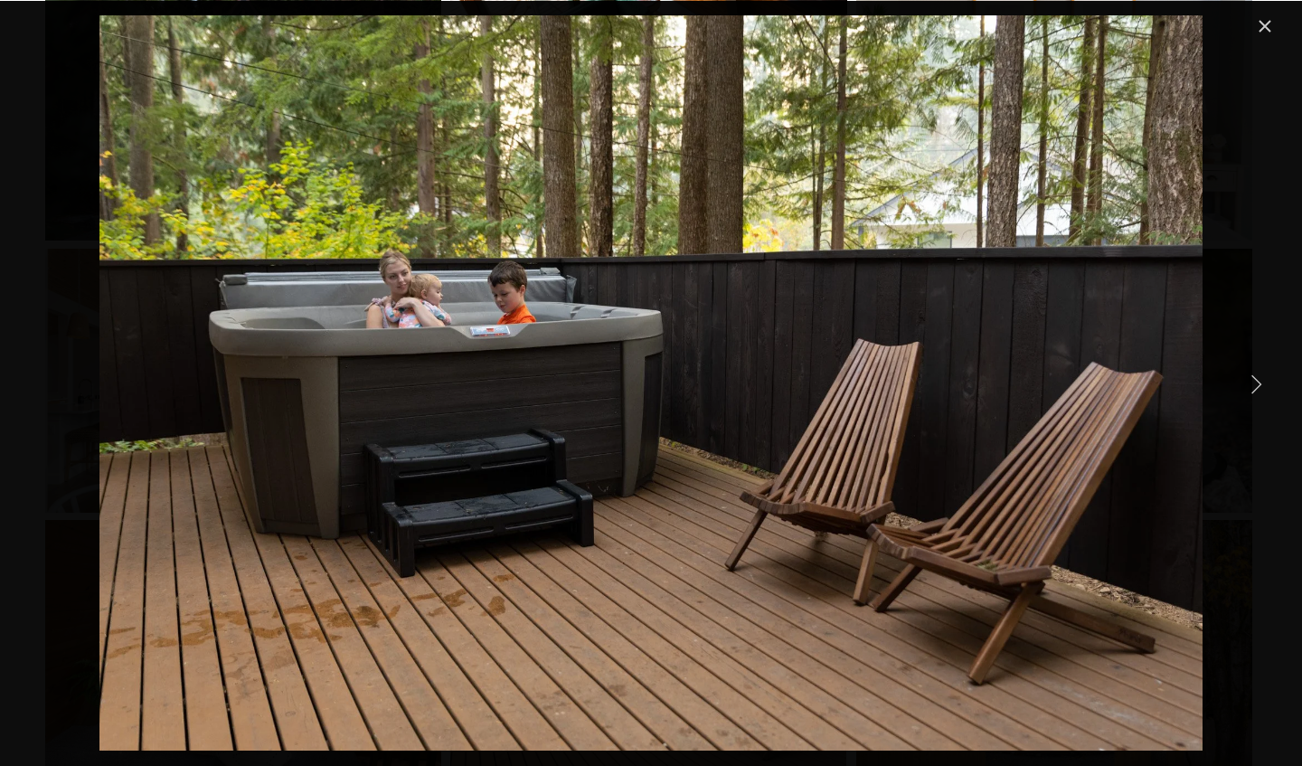
click at [1258, 376] on link "Next Item" at bounding box center [1256, 383] width 40 height 40
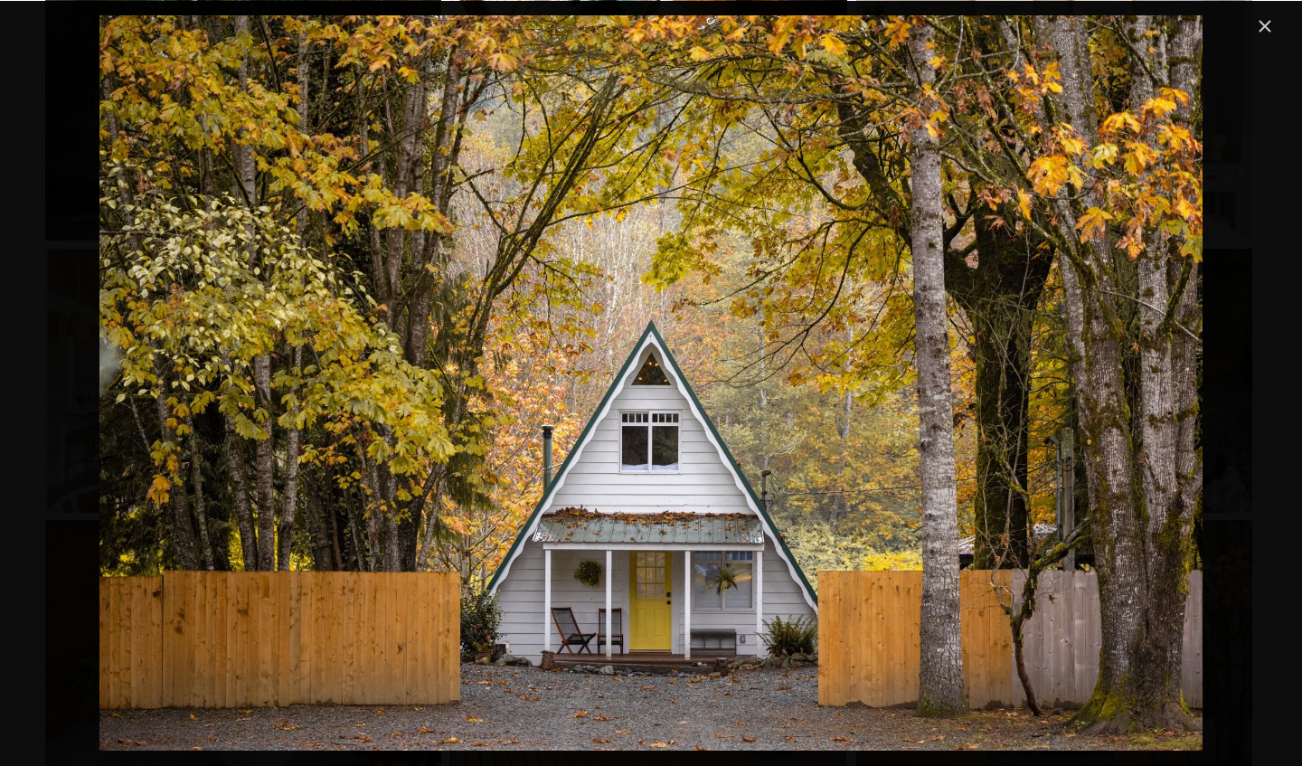
click at [1279, 393] on div "Gallery" at bounding box center [651, 384] width 1302 height 766
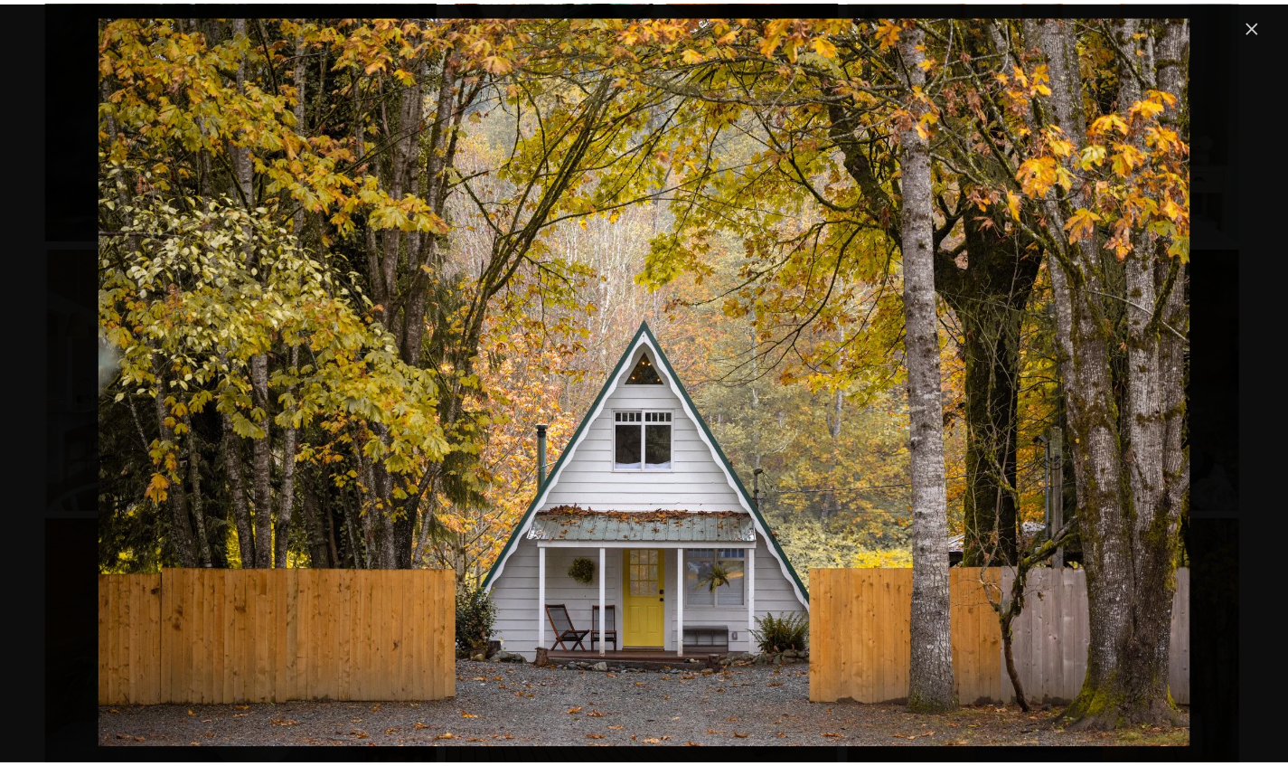
scroll to position [3305, 0]
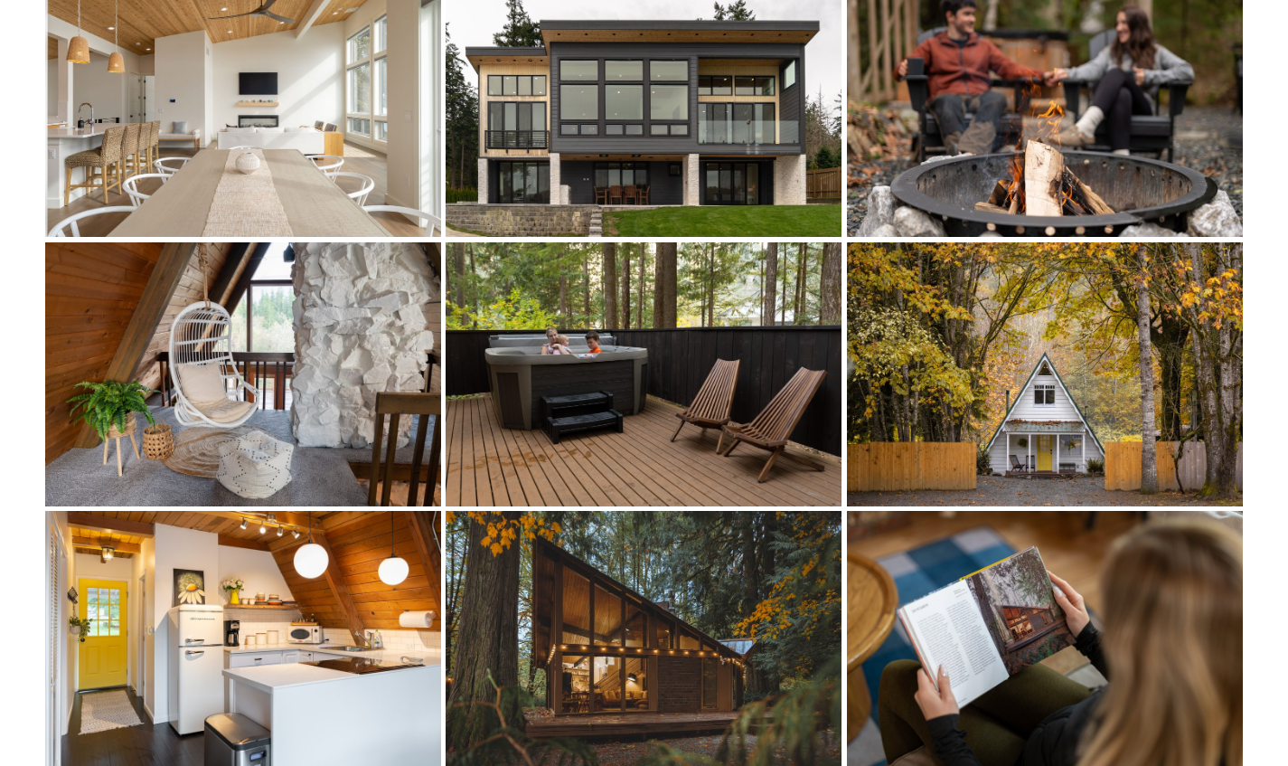
click at [1148, 370] on img at bounding box center [1045, 374] width 396 height 264
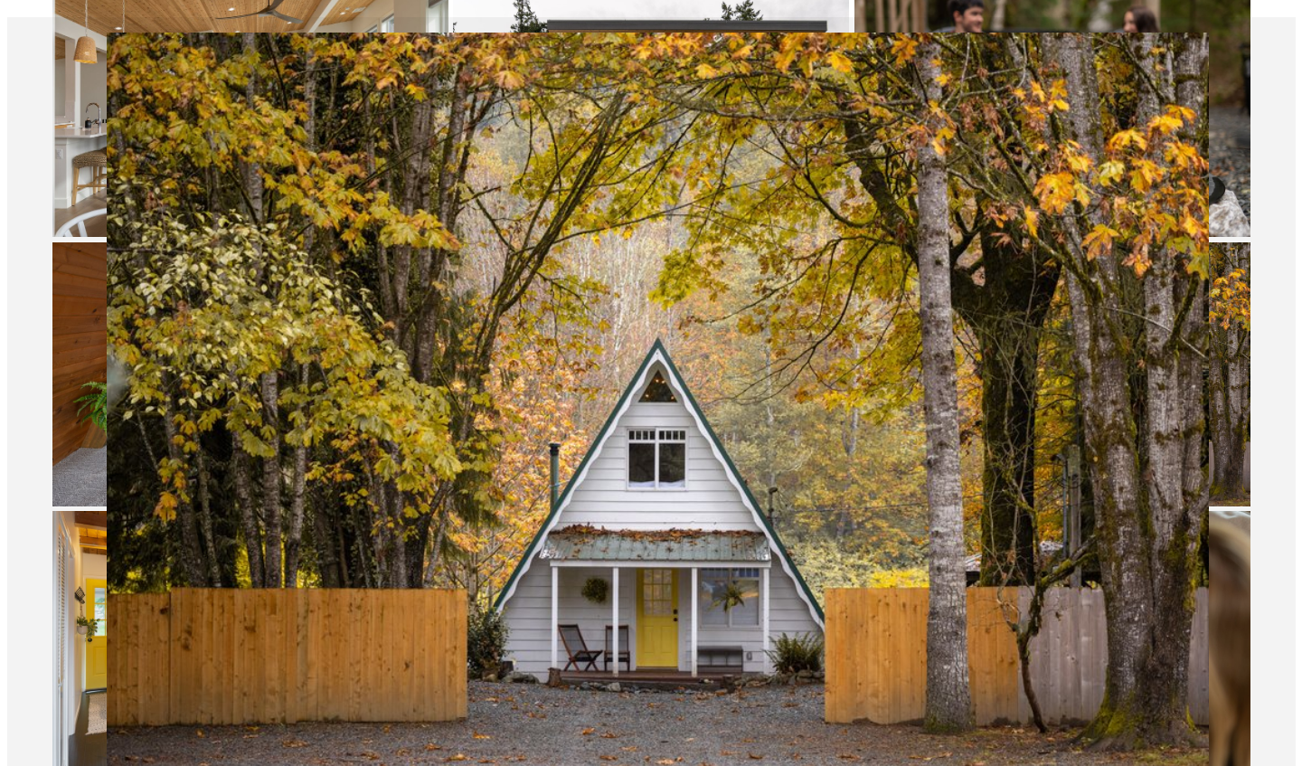
scroll to position [3625, 0]
